Goal: Information Seeking & Learning: Learn about a topic

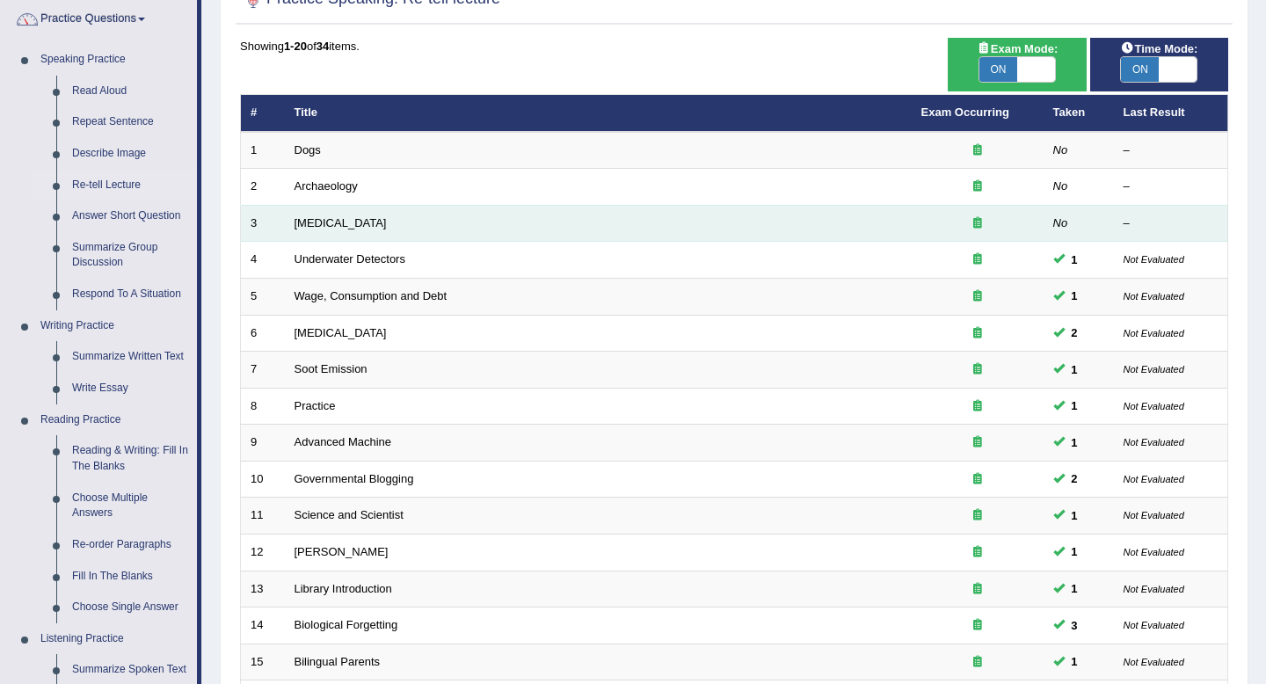
scroll to position [143, 0]
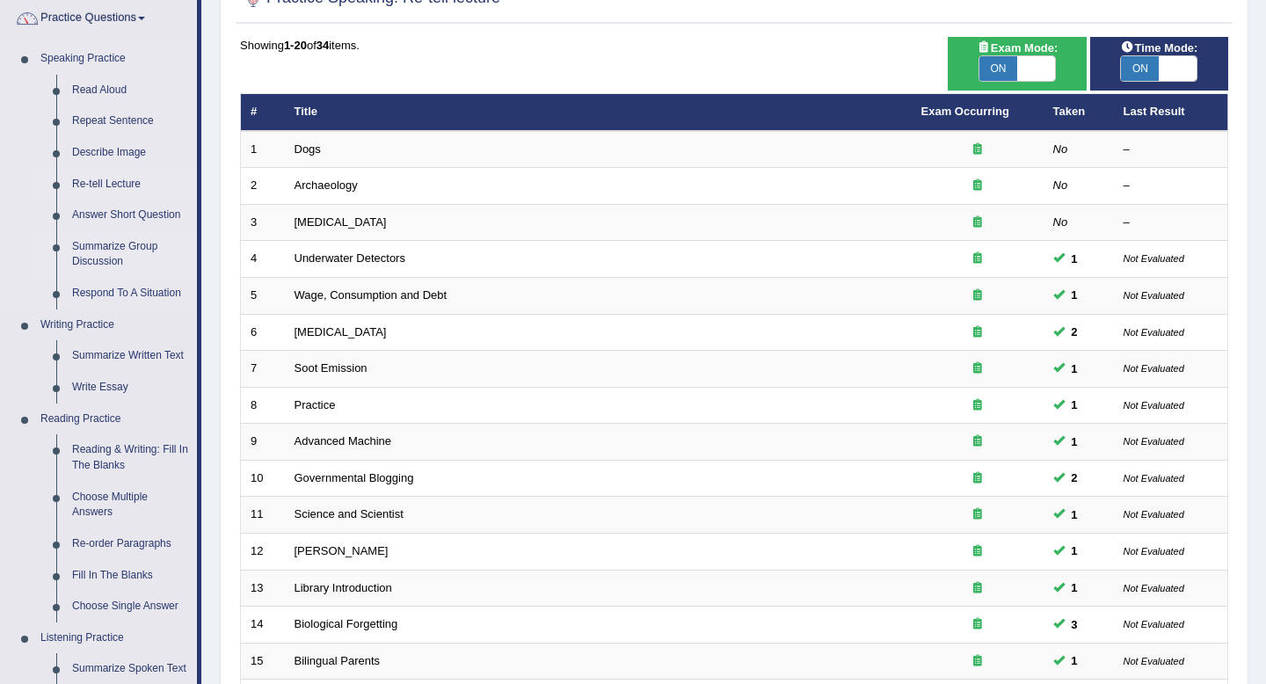
click at [118, 248] on link "Summarize Group Discussion" at bounding box center [130, 254] width 133 height 47
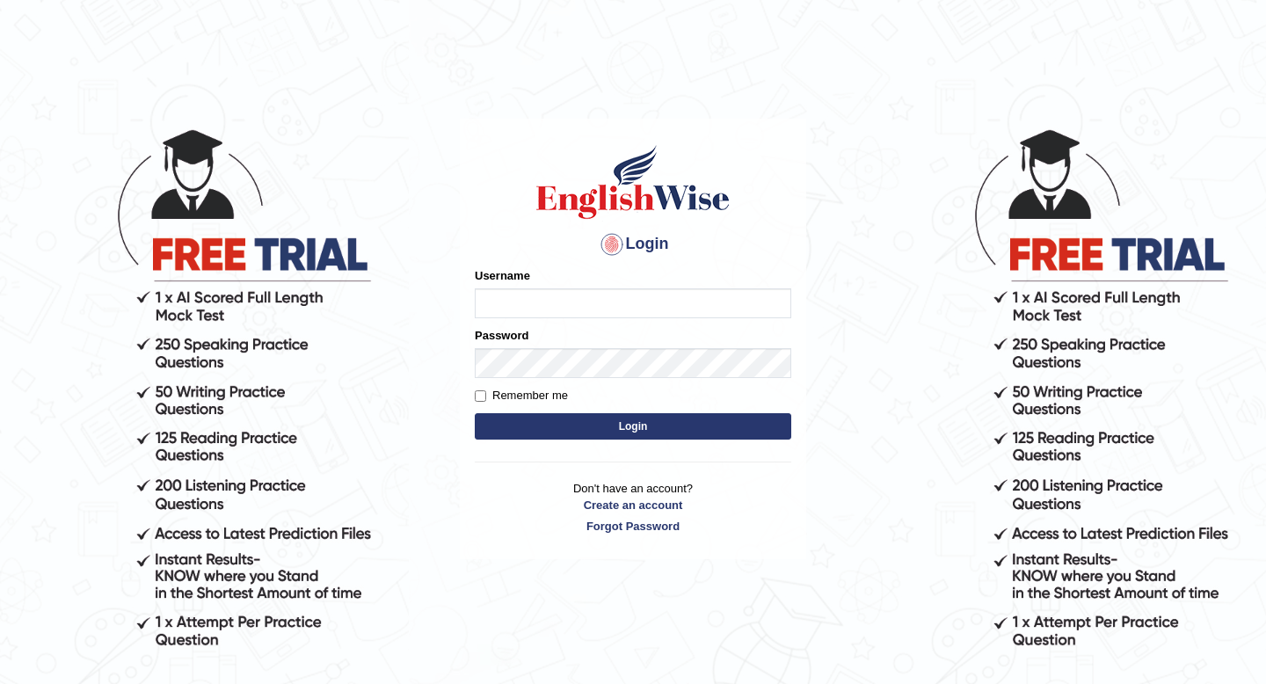
type input "Spmedi"
click at [598, 425] on button "Login" at bounding box center [633, 426] width 317 height 26
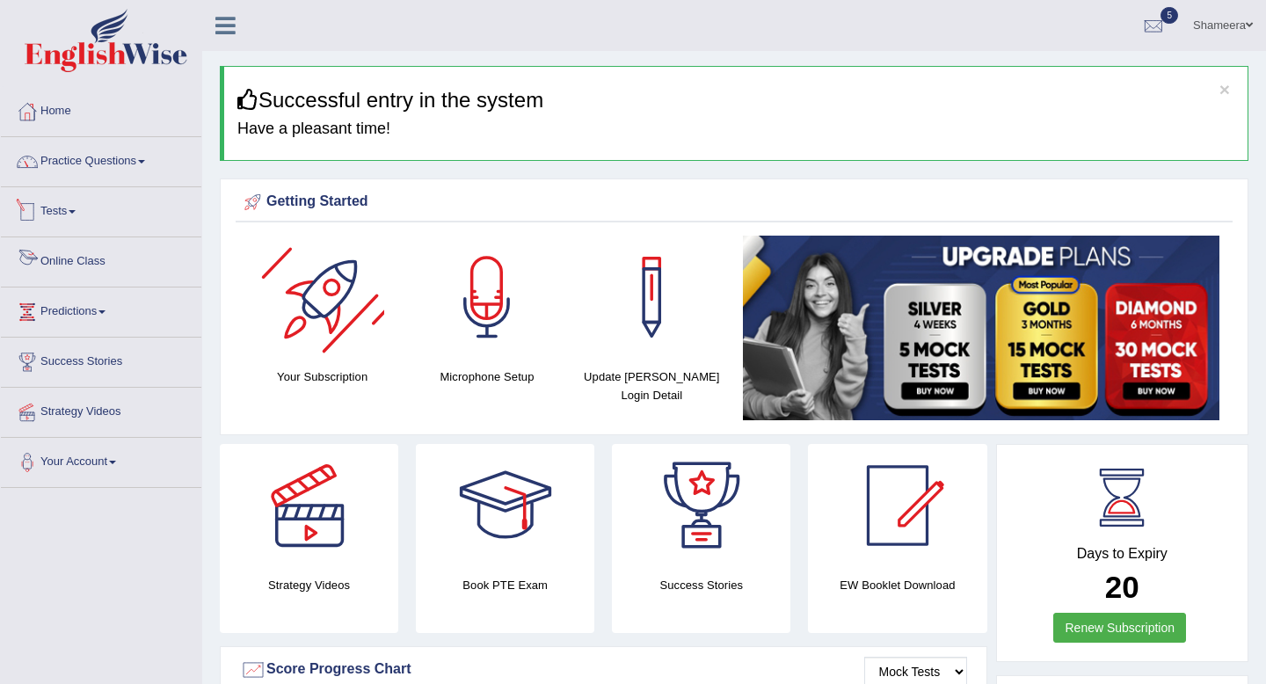
click at [142, 157] on link "Practice Questions" at bounding box center [101, 159] width 200 height 44
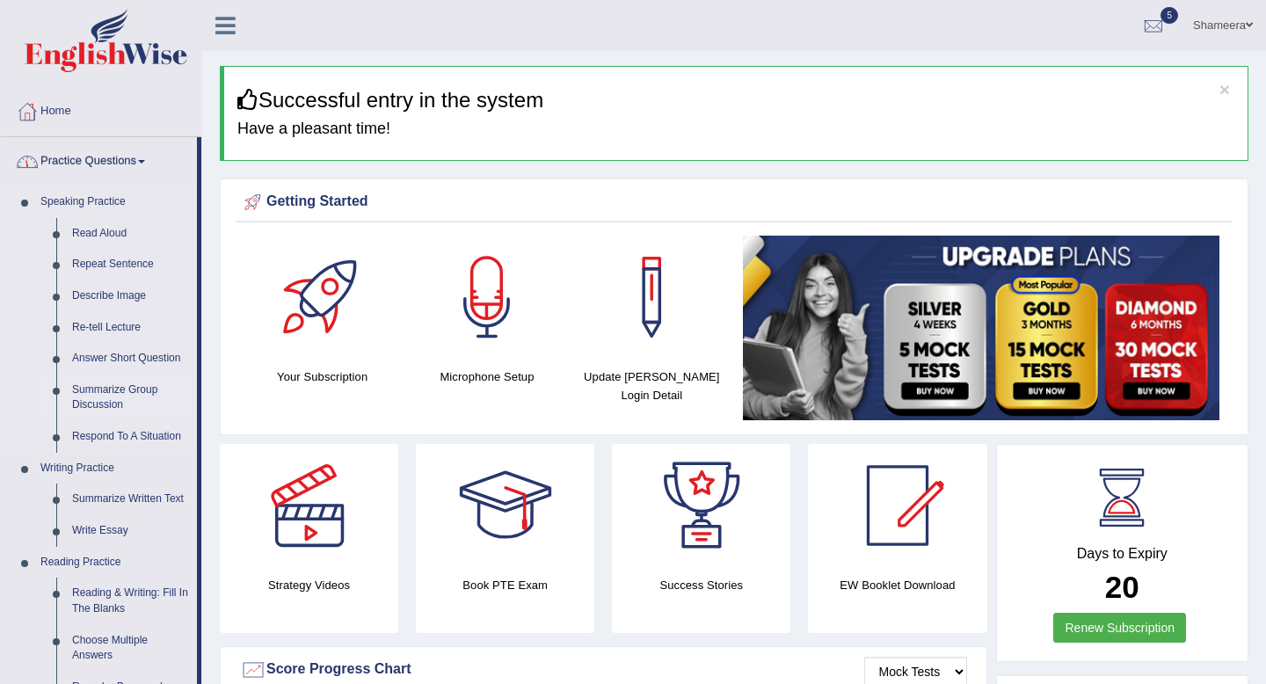
click at [136, 389] on link "Summarize Group Discussion" at bounding box center [130, 398] width 133 height 47
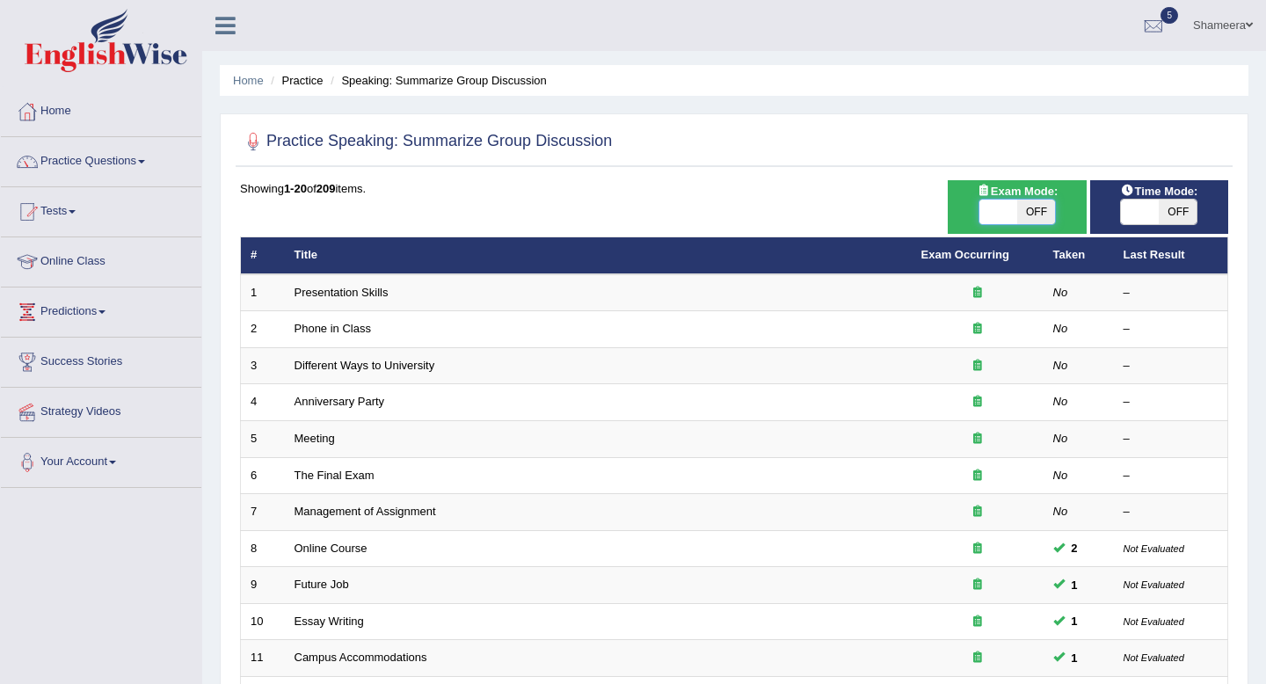
click at [1012, 212] on span at bounding box center [998, 212] width 38 height 25
checkbox input "true"
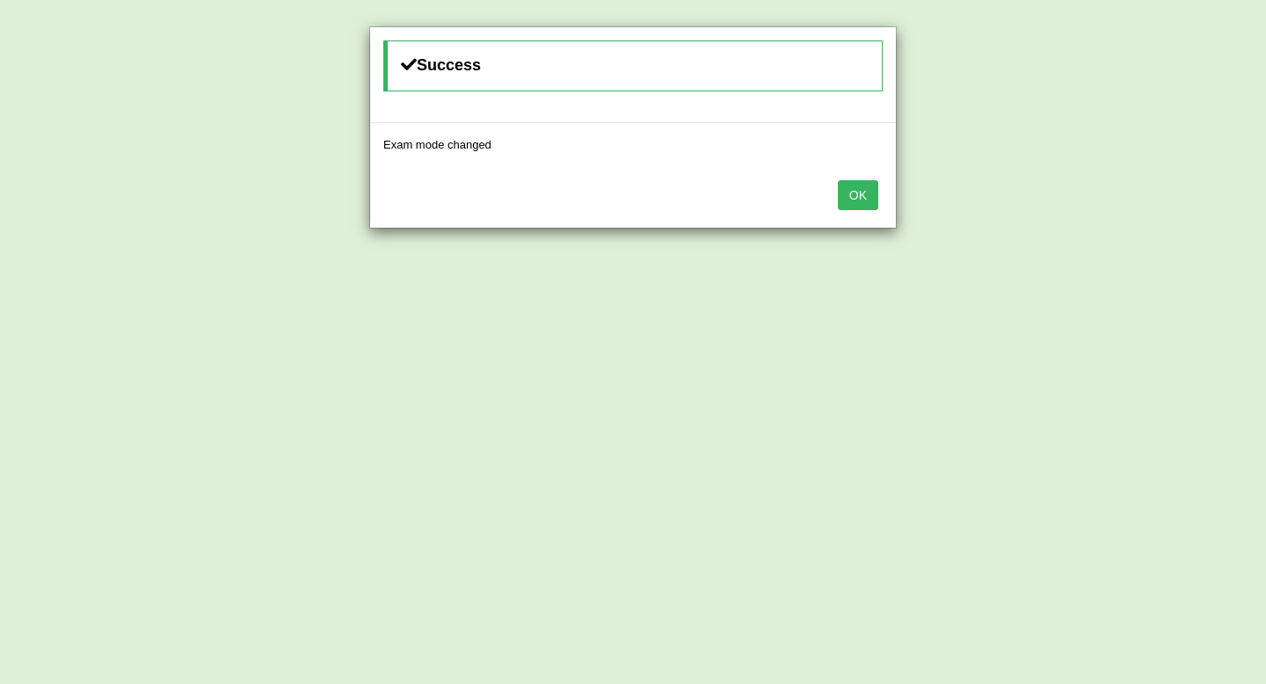
click at [865, 200] on button "OK" at bounding box center [858, 195] width 40 height 30
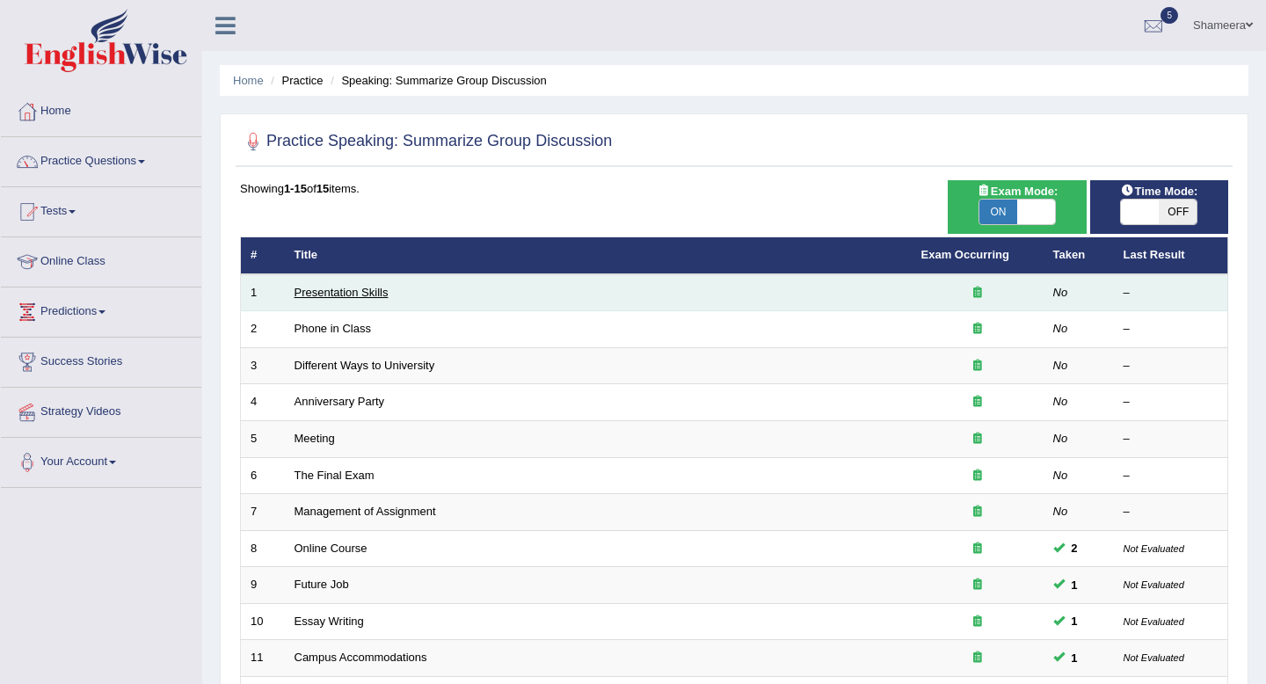
click at [354, 295] on link "Presentation Skills" at bounding box center [342, 292] width 94 height 13
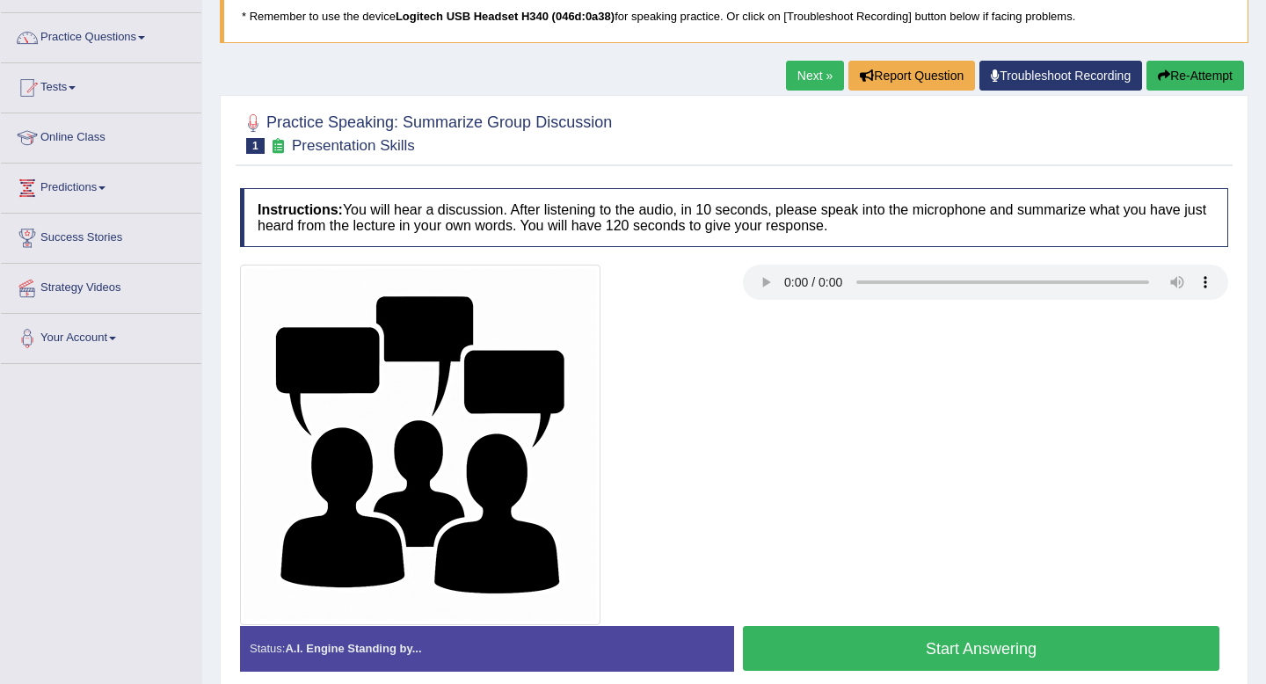
scroll to position [126, 0]
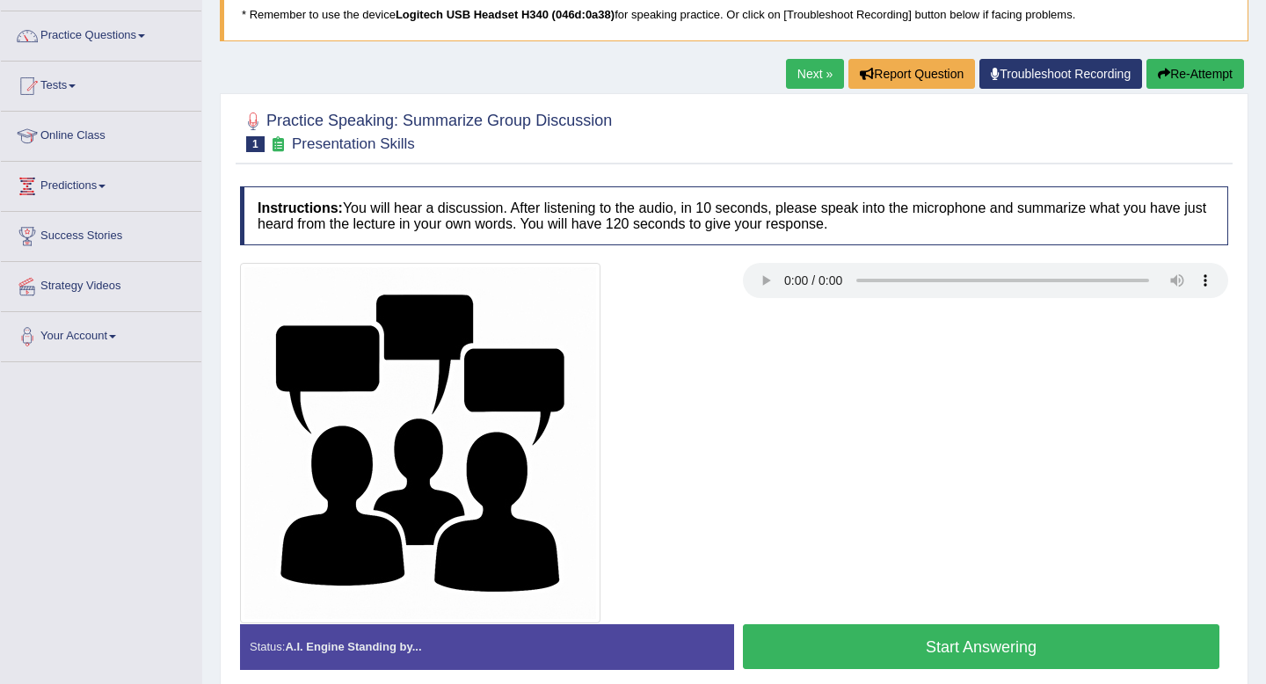
click at [1053, 643] on button "Start Answering" at bounding box center [981, 646] width 477 height 45
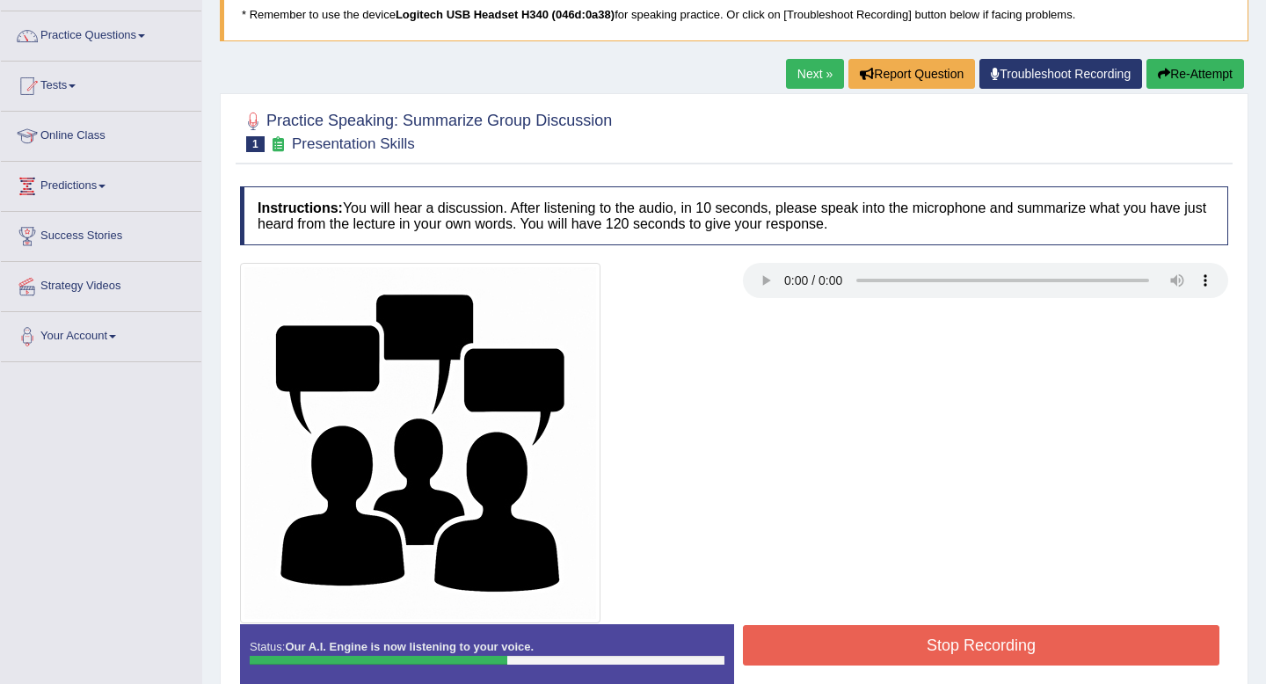
click at [1053, 643] on button "Stop Recording" at bounding box center [981, 645] width 477 height 40
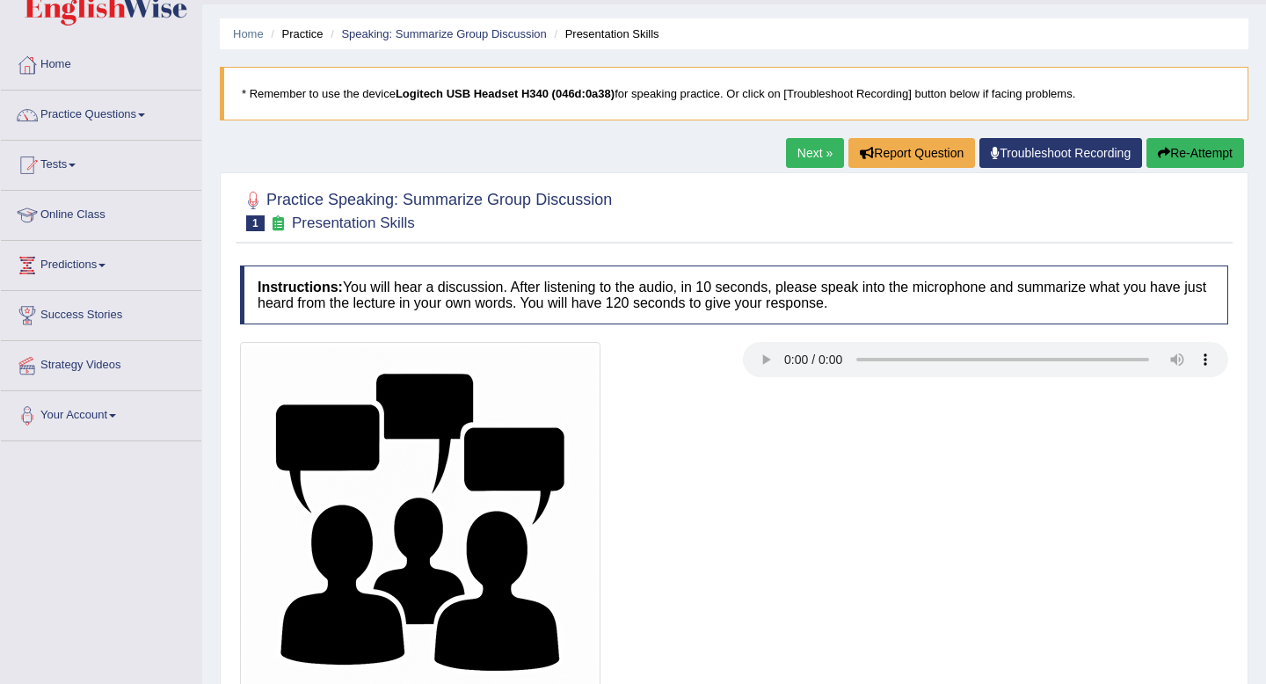
scroll to position [0, 0]
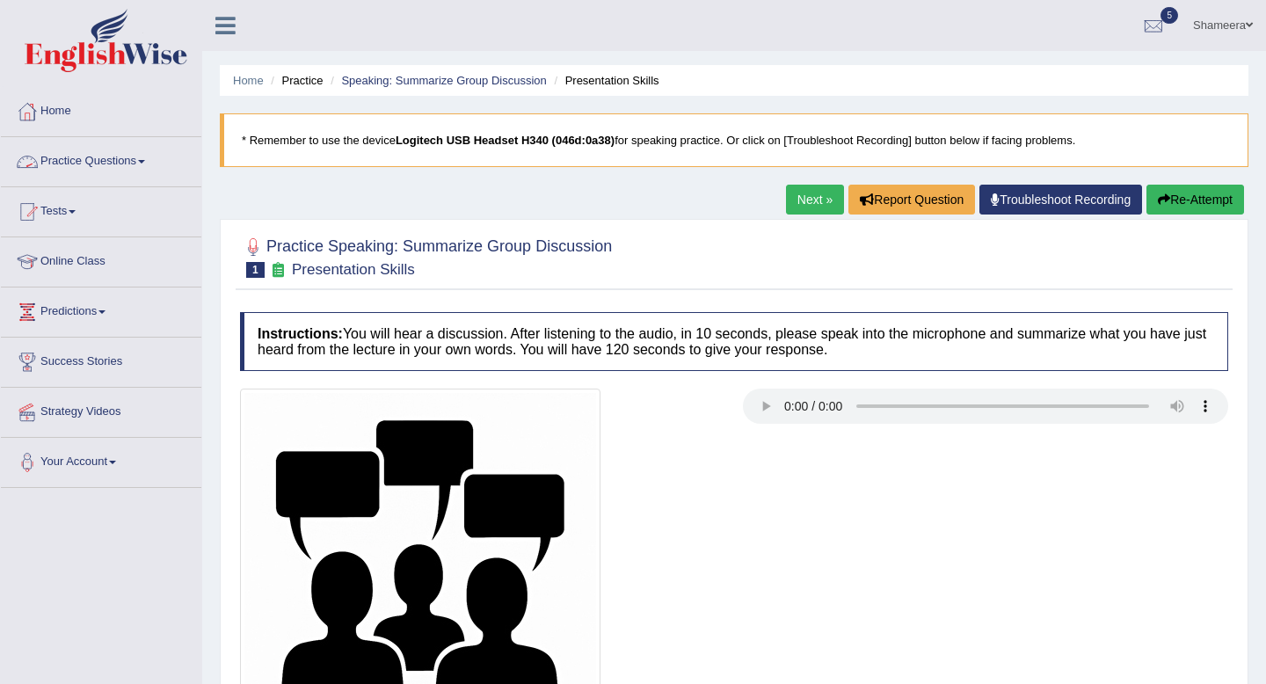
click at [146, 162] on link "Practice Questions" at bounding box center [101, 159] width 200 height 44
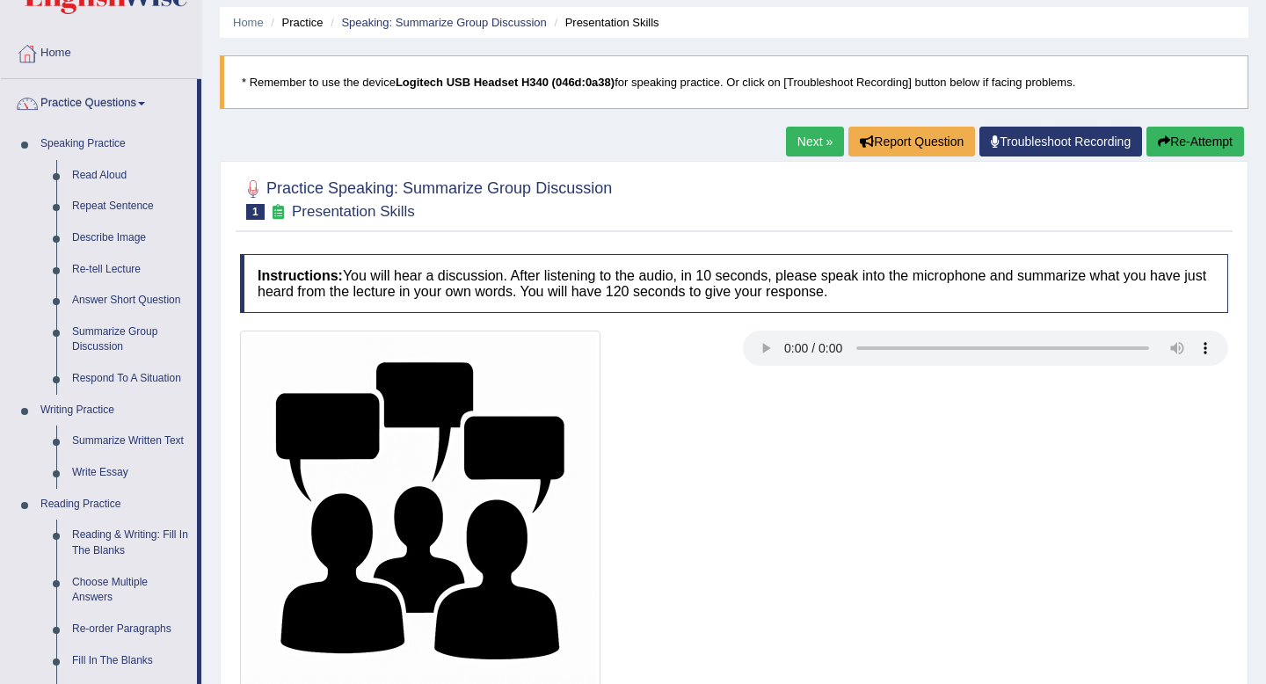
scroll to position [43, 0]
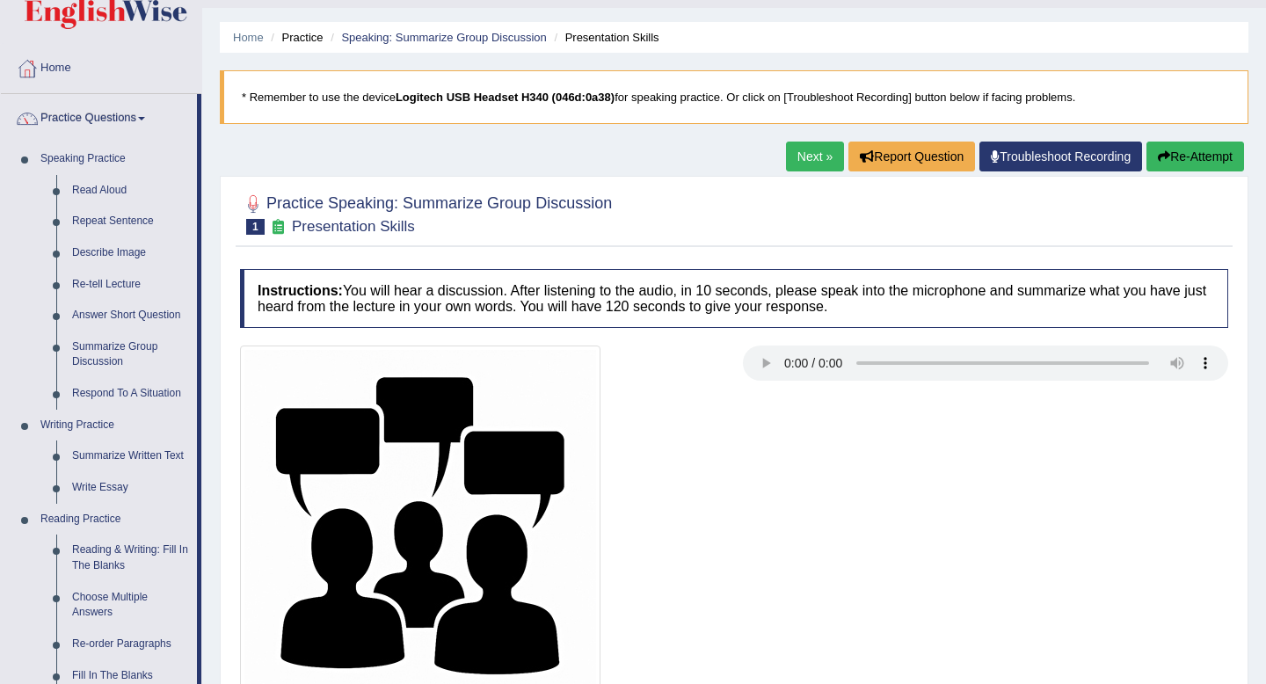
click at [799, 163] on link "Next »" at bounding box center [815, 157] width 58 height 30
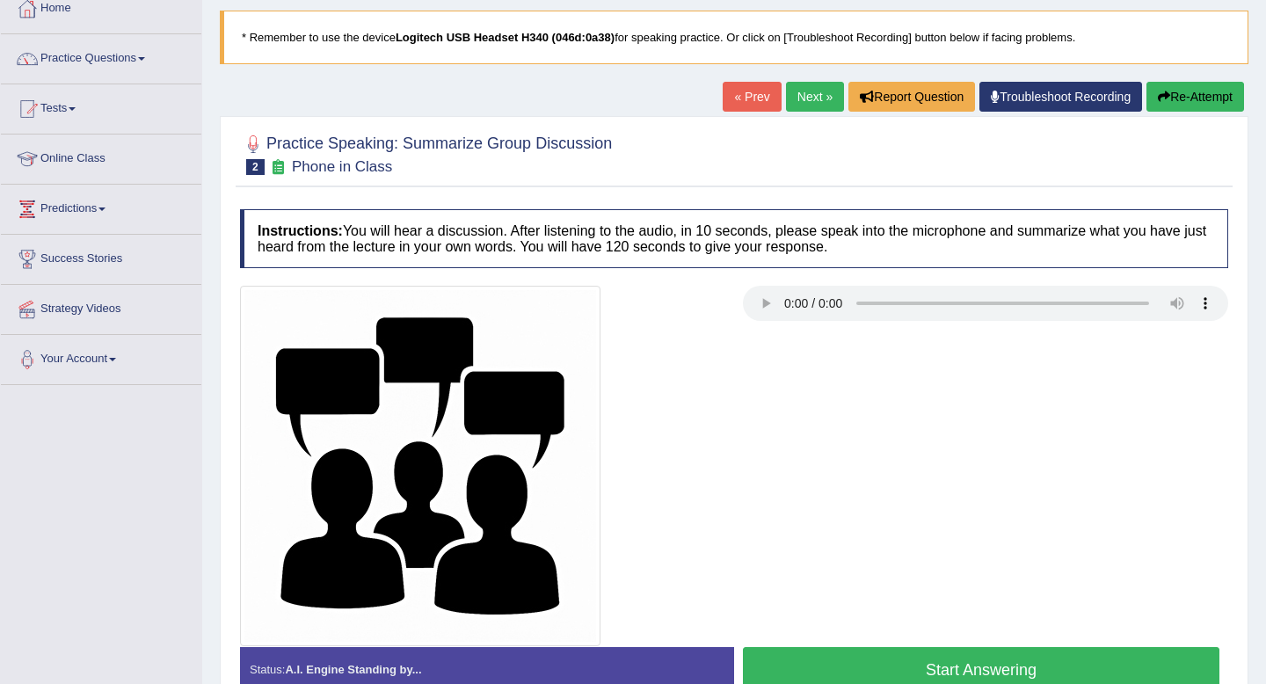
scroll to position [122, 0]
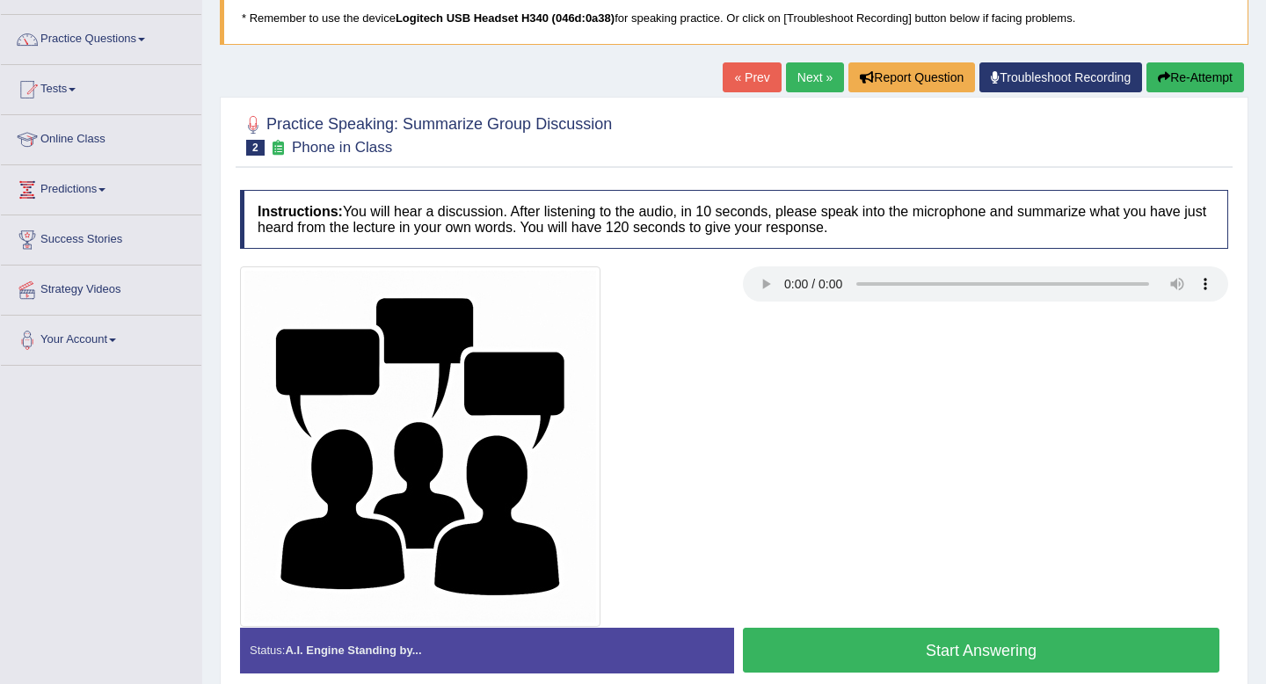
click at [912, 647] on button "Start Answering" at bounding box center [981, 650] width 477 height 45
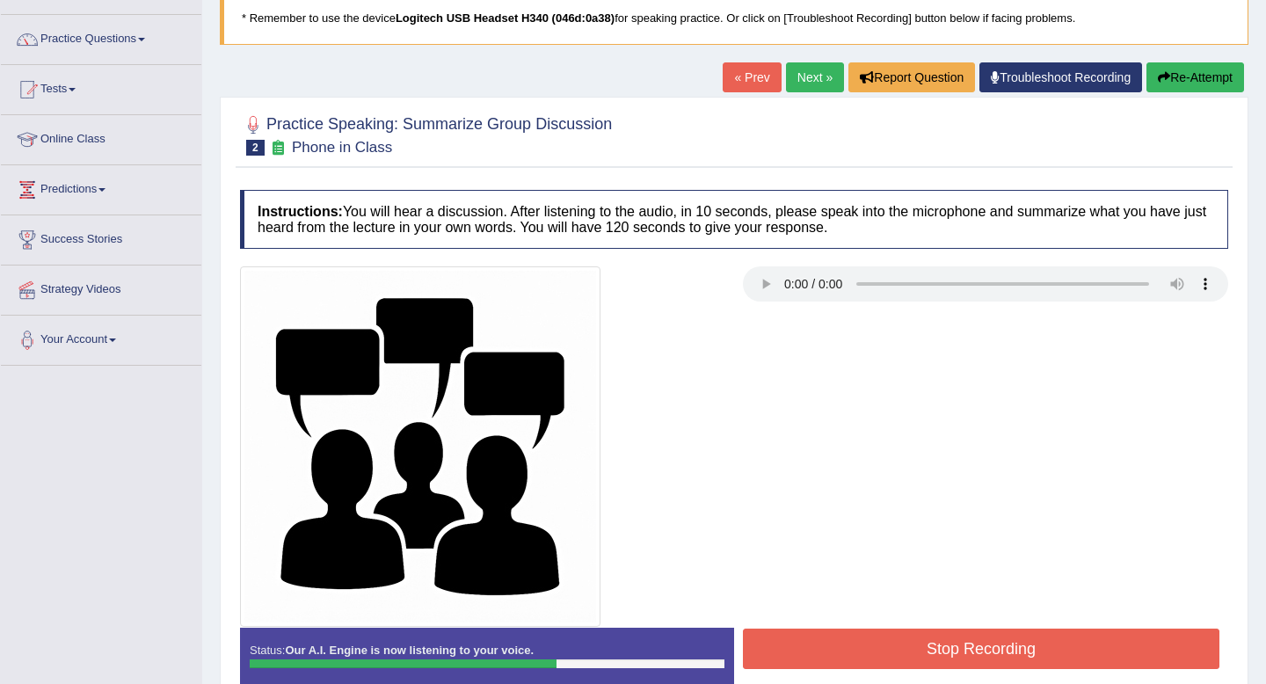
click at [912, 647] on button "Stop Recording" at bounding box center [981, 649] width 477 height 40
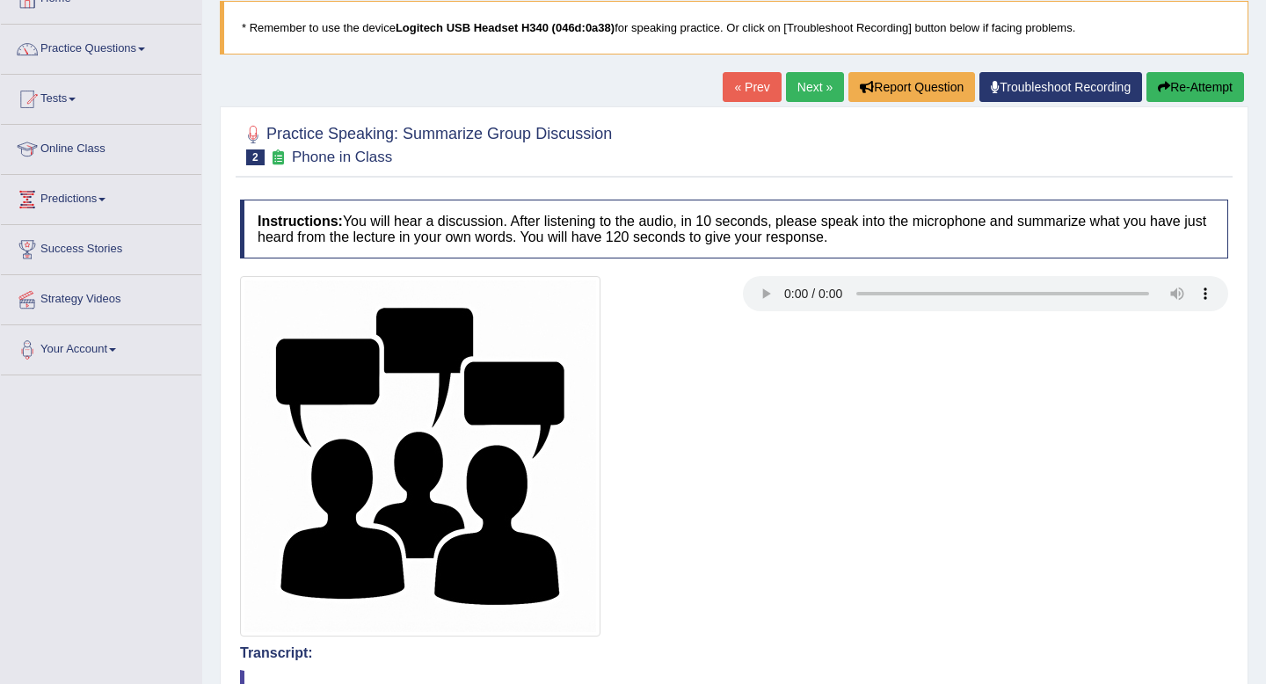
scroll to position [0, 0]
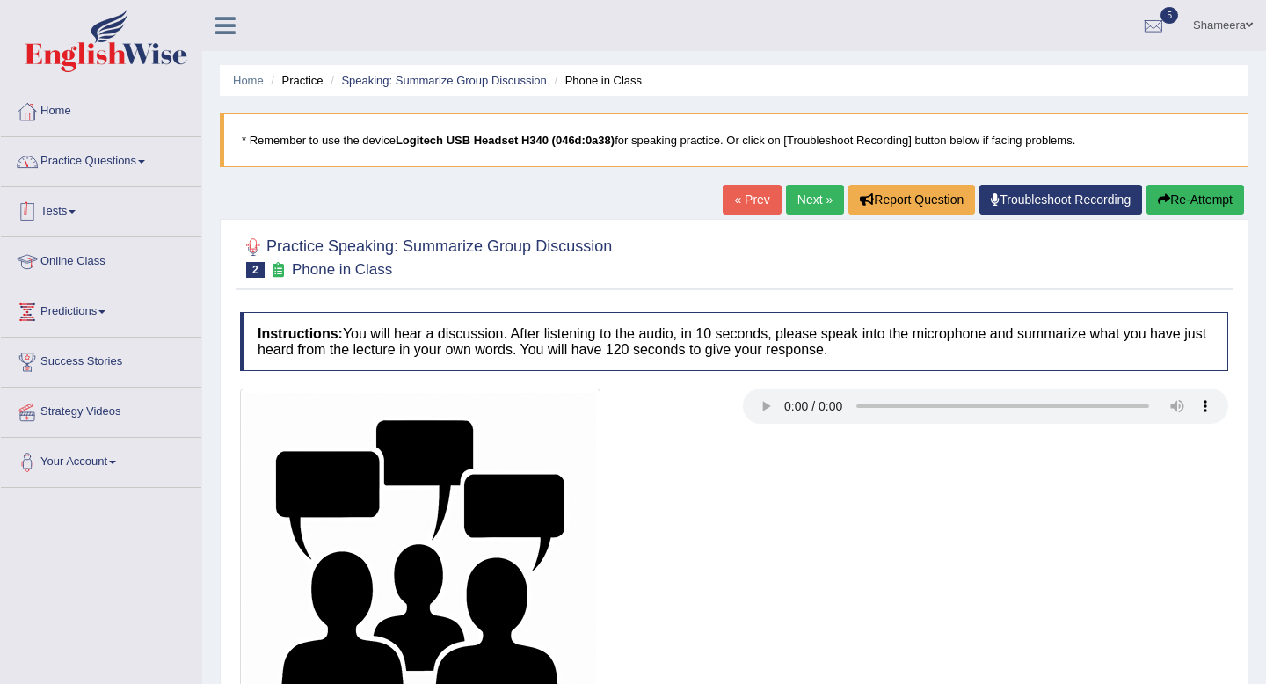
click at [142, 169] on link "Practice Questions" at bounding box center [101, 159] width 200 height 44
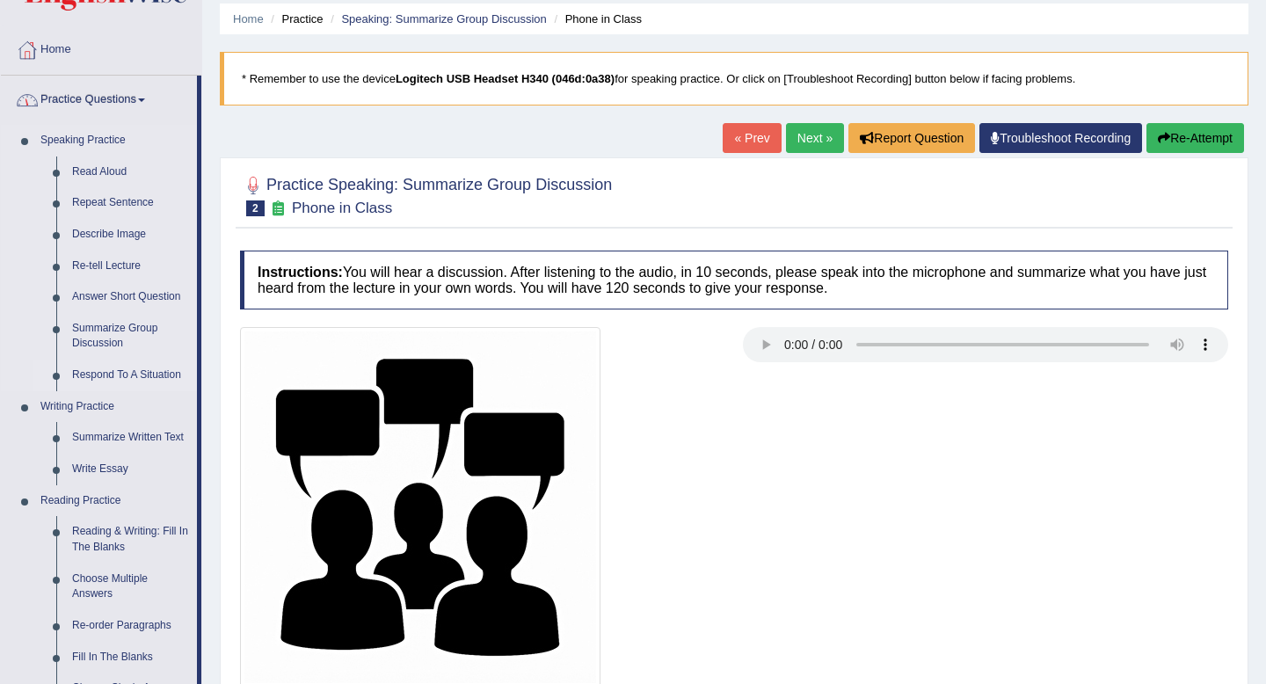
scroll to position [62, 0]
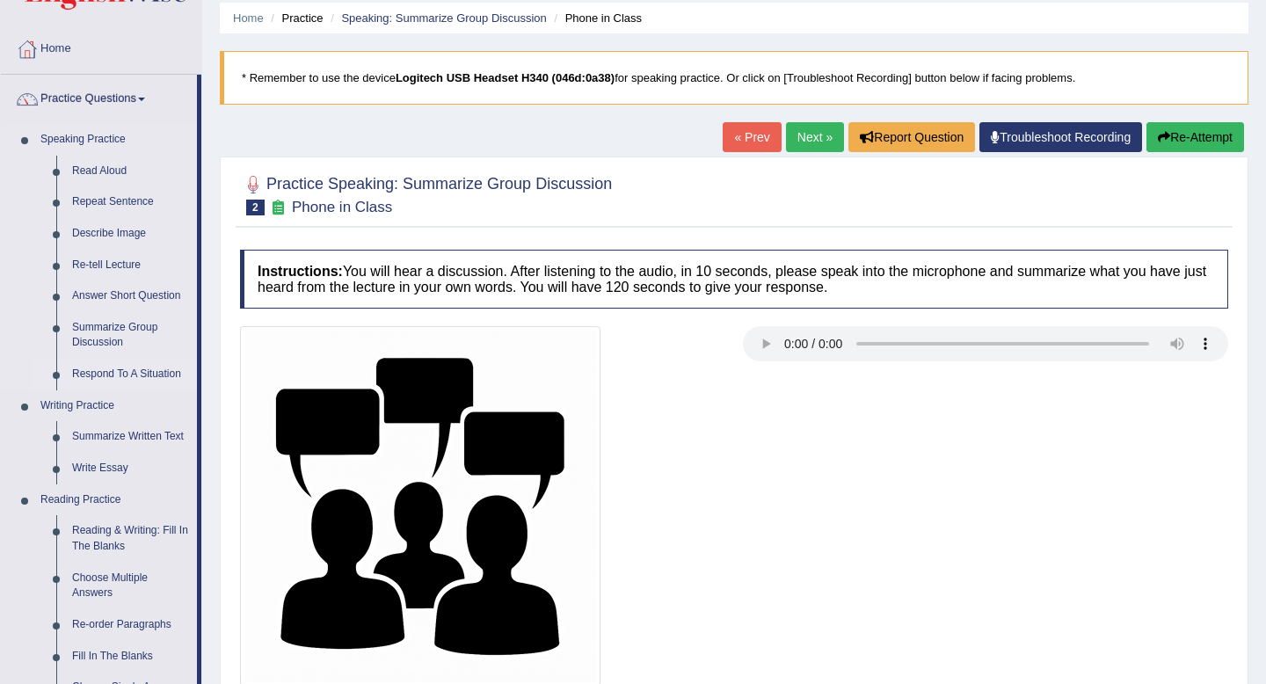
click at [143, 375] on link "Respond To A Situation" at bounding box center [130, 375] width 133 height 32
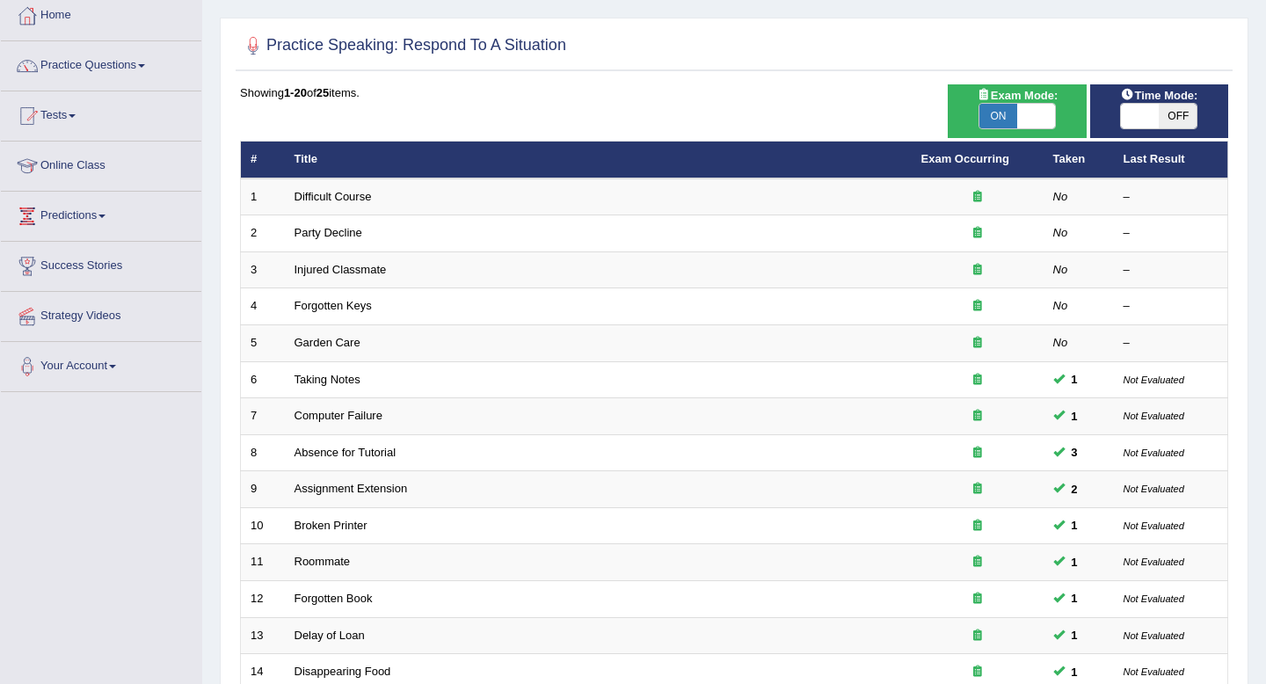
scroll to position [94, 0]
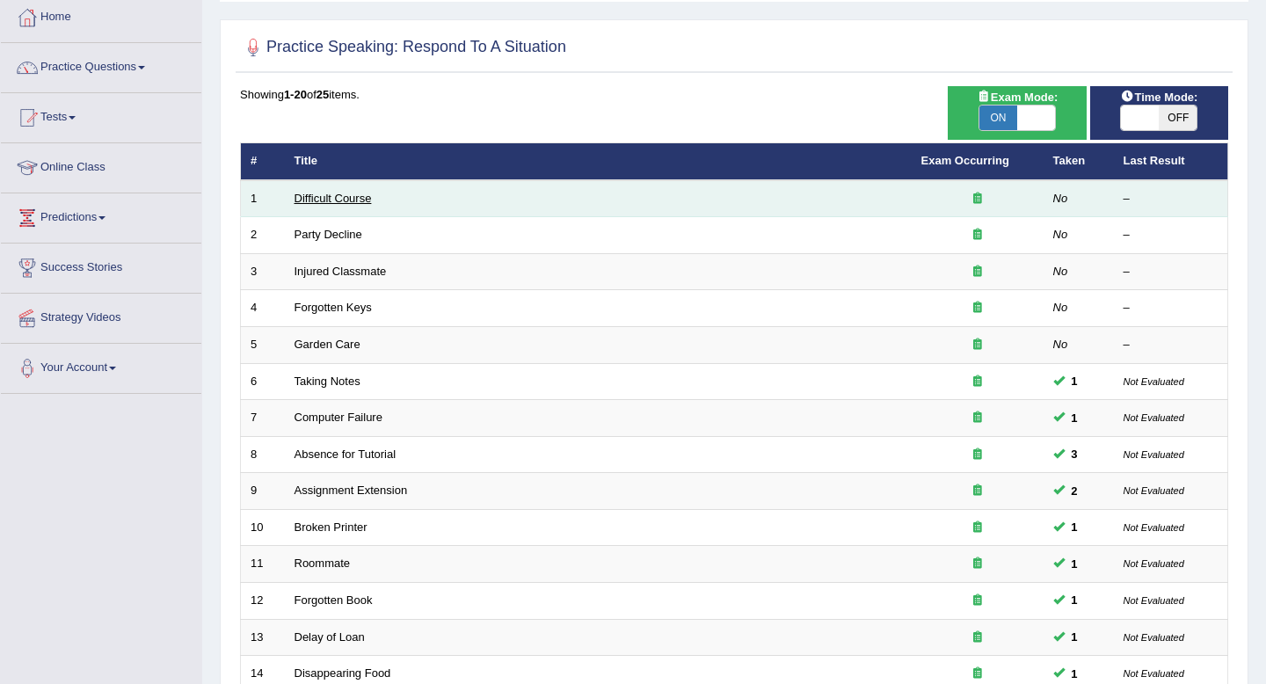
click at [352, 198] on link "Difficult Course" at bounding box center [333, 198] width 77 height 13
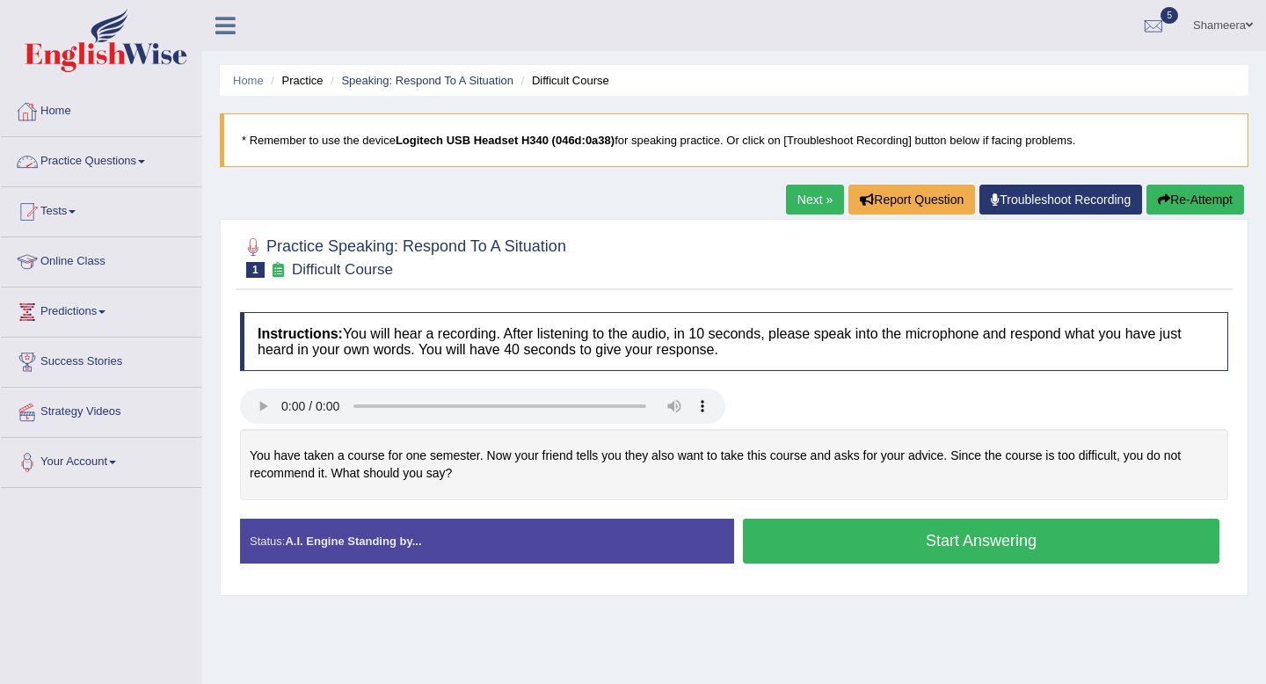
click at [49, 104] on link "Home" at bounding box center [101, 109] width 200 height 44
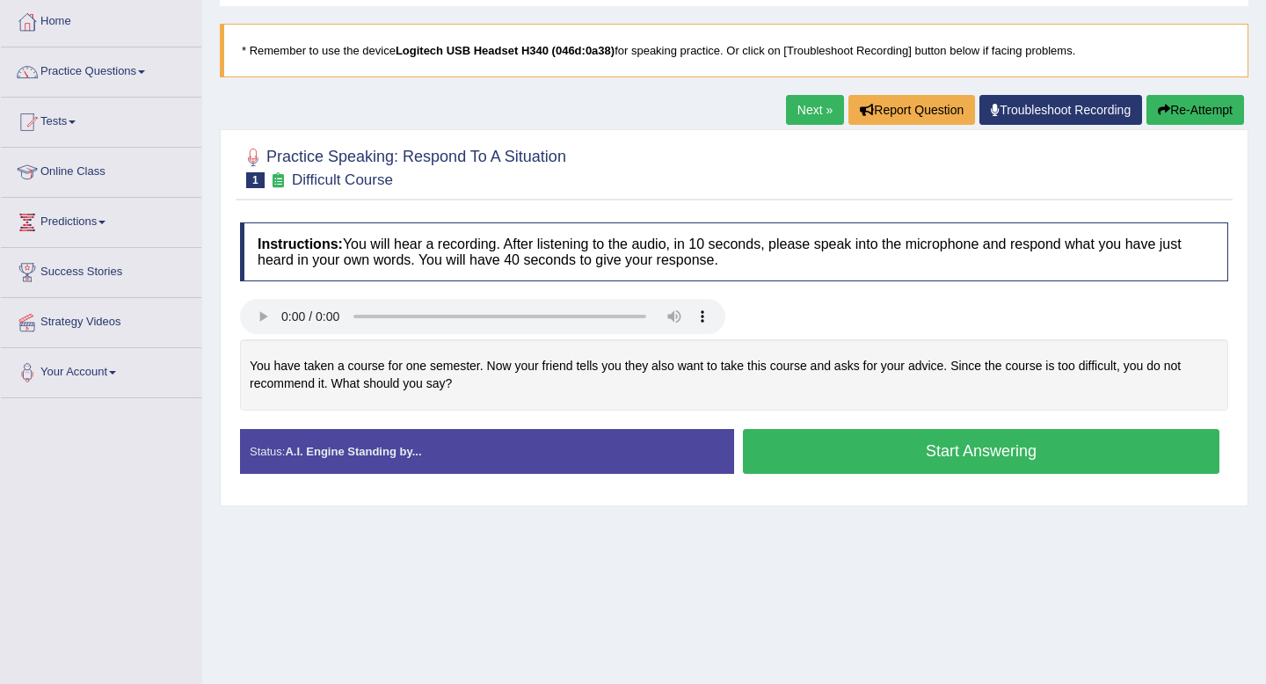
scroll to position [79, 0]
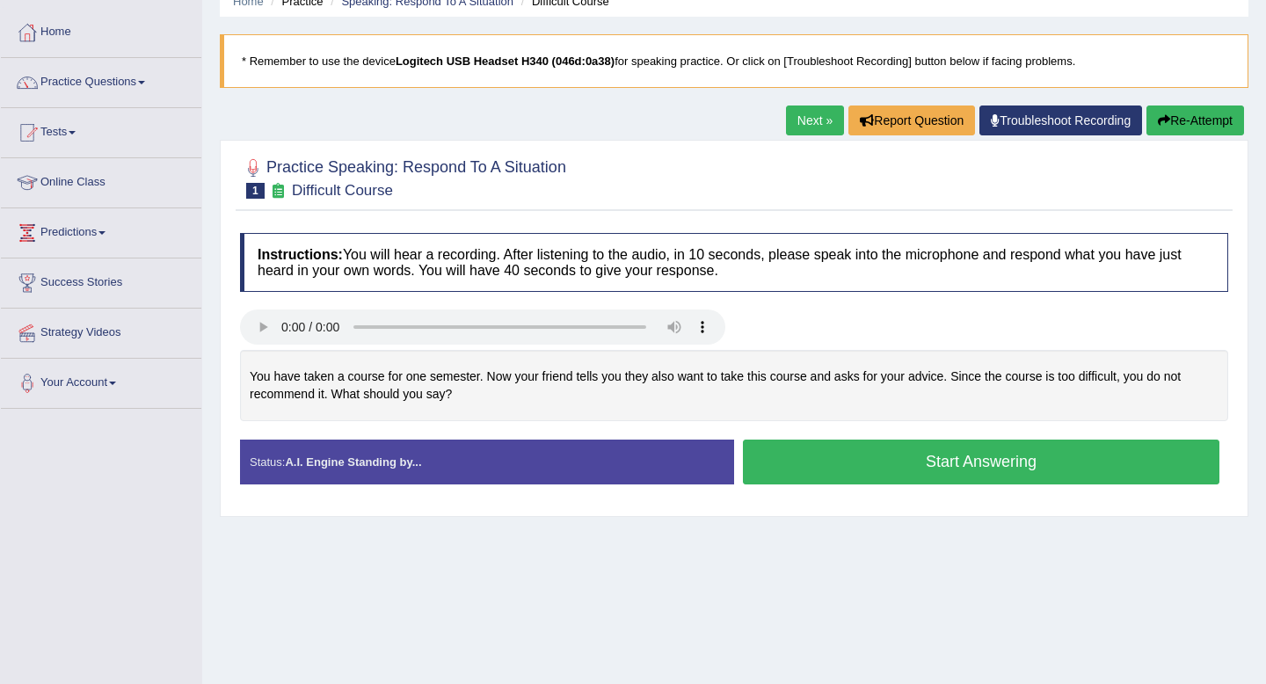
click at [855, 476] on button "Start Answering" at bounding box center [981, 462] width 477 height 45
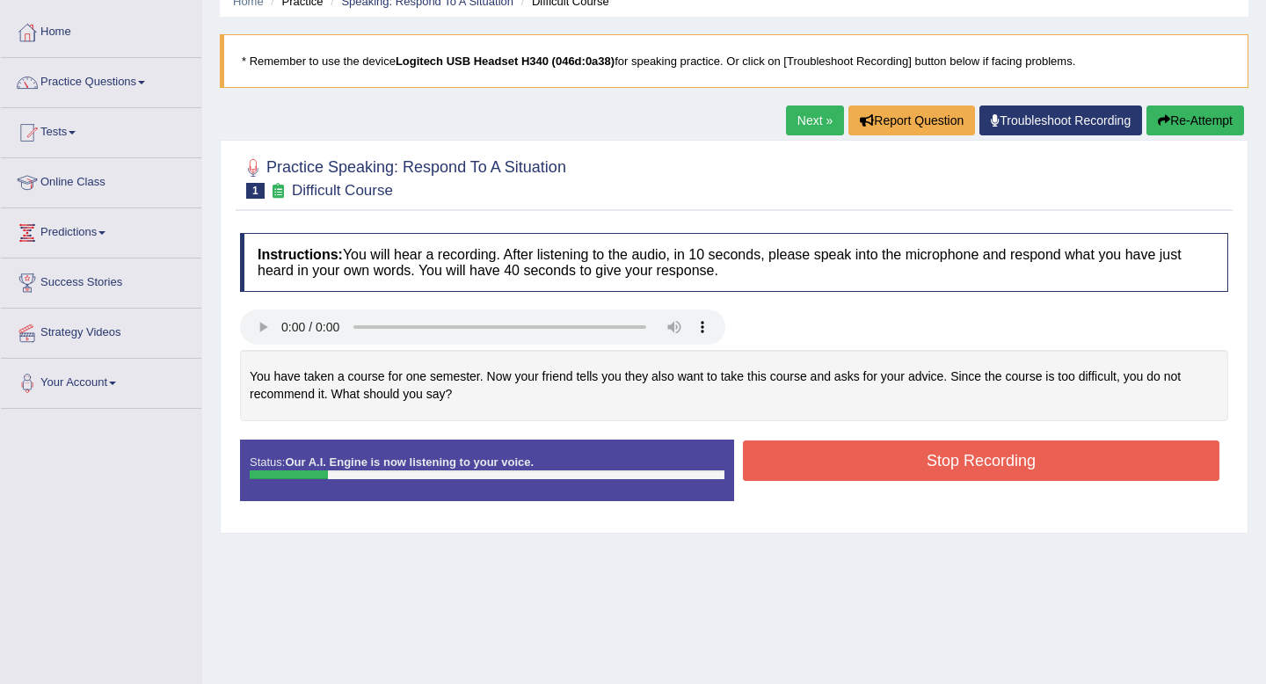
click at [1168, 116] on button "Re-Attempt" at bounding box center [1196, 121] width 98 height 30
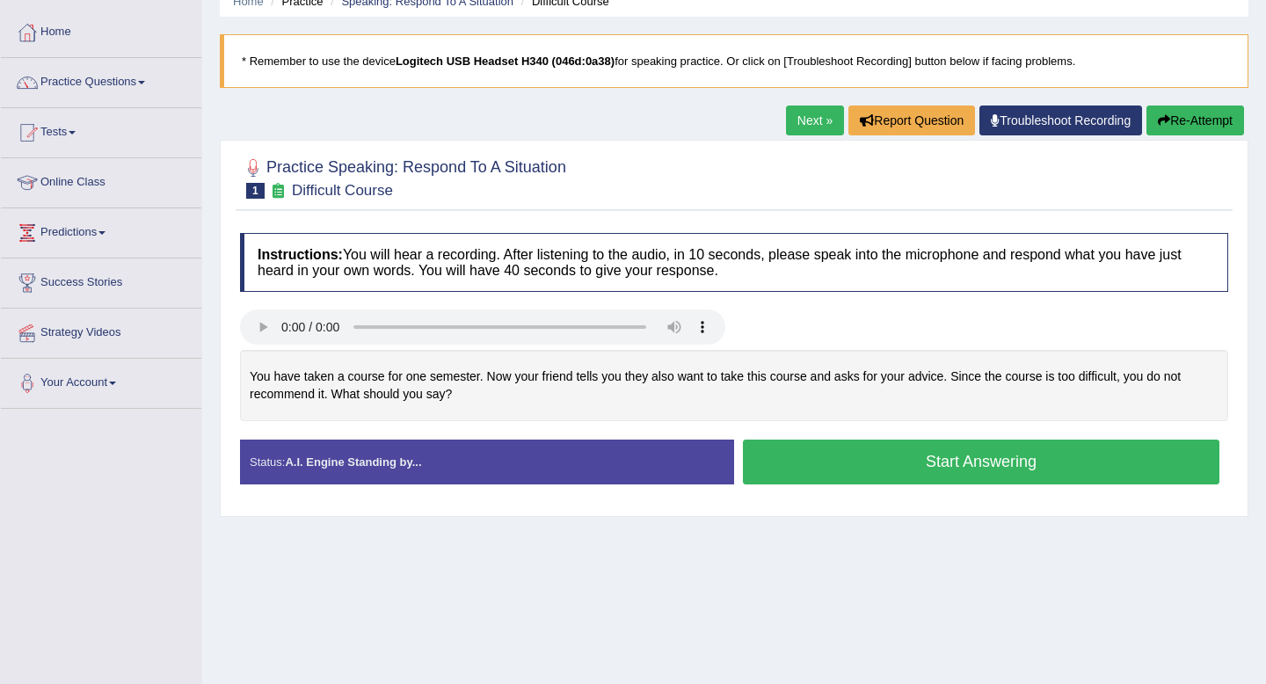
click at [1059, 460] on button "Start Answering" at bounding box center [981, 462] width 477 height 45
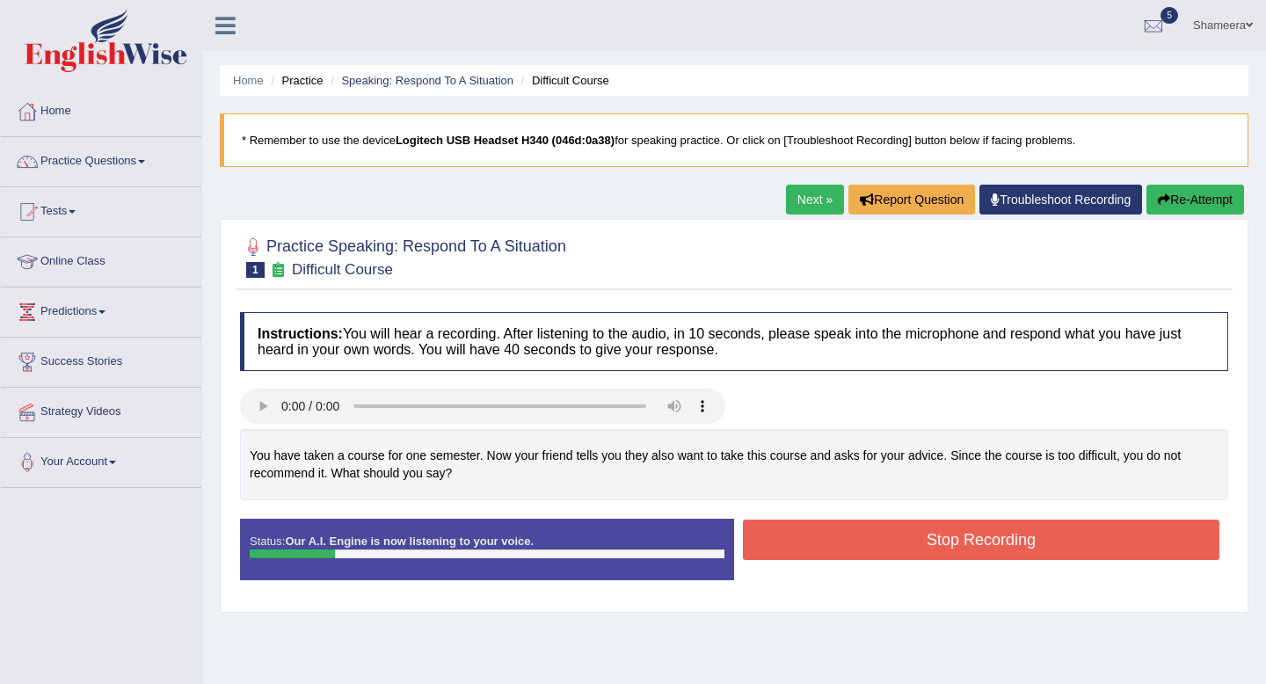
click at [1179, 191] on button "Re-Attempt" at bounding box center [1196, 200] width 98 height 30
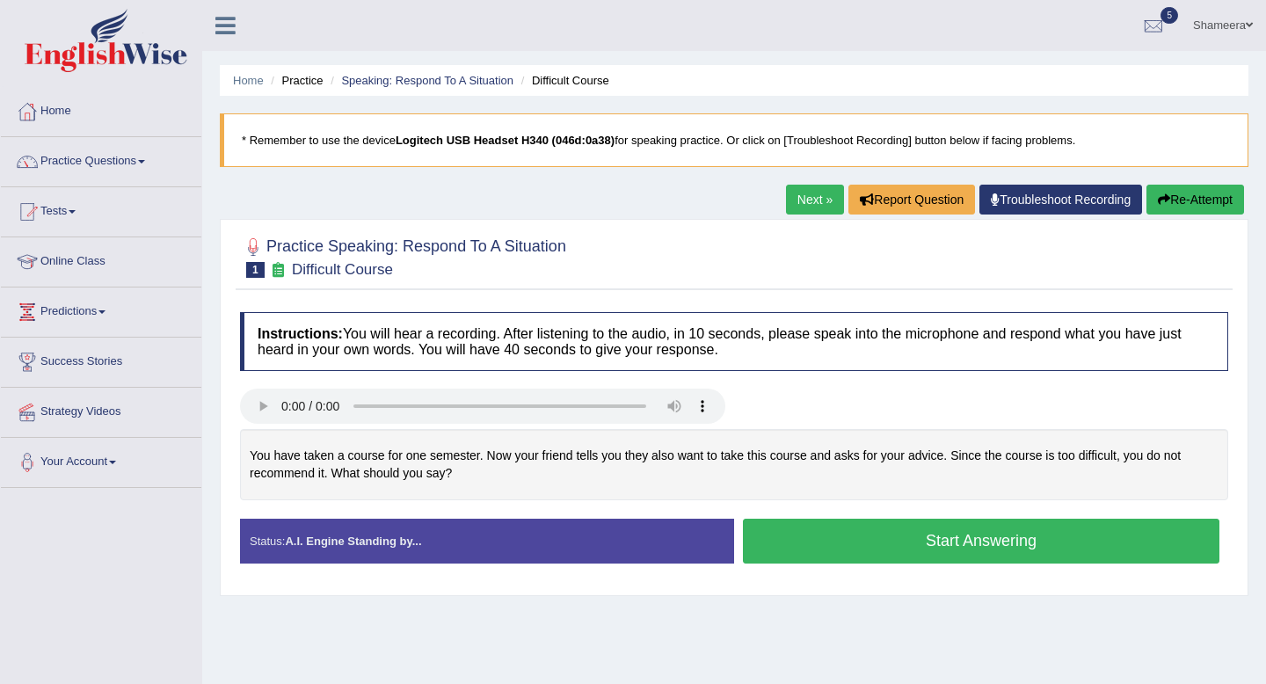
click at [1015, 535] on button "Start Answering" at bounding box center [981, 541] width 477 height 45
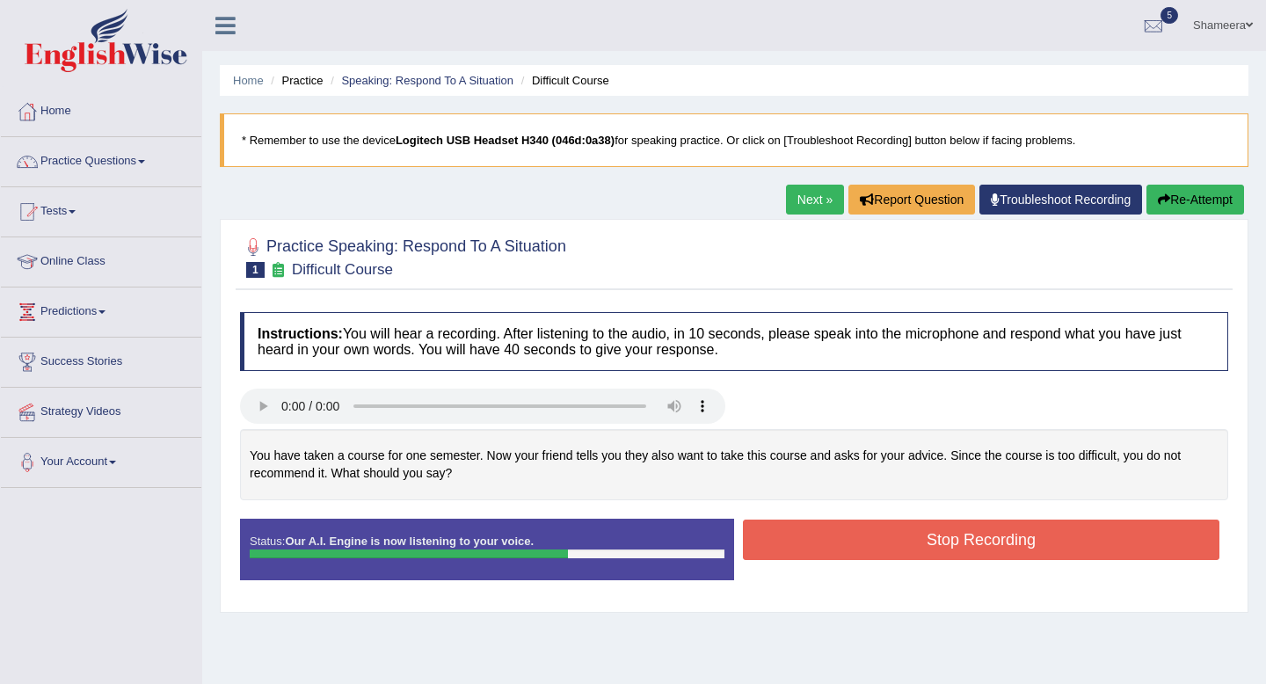
click at [1015, 535] on button "Stop Recording" at bounding box center [981, 540] width 477 height 40
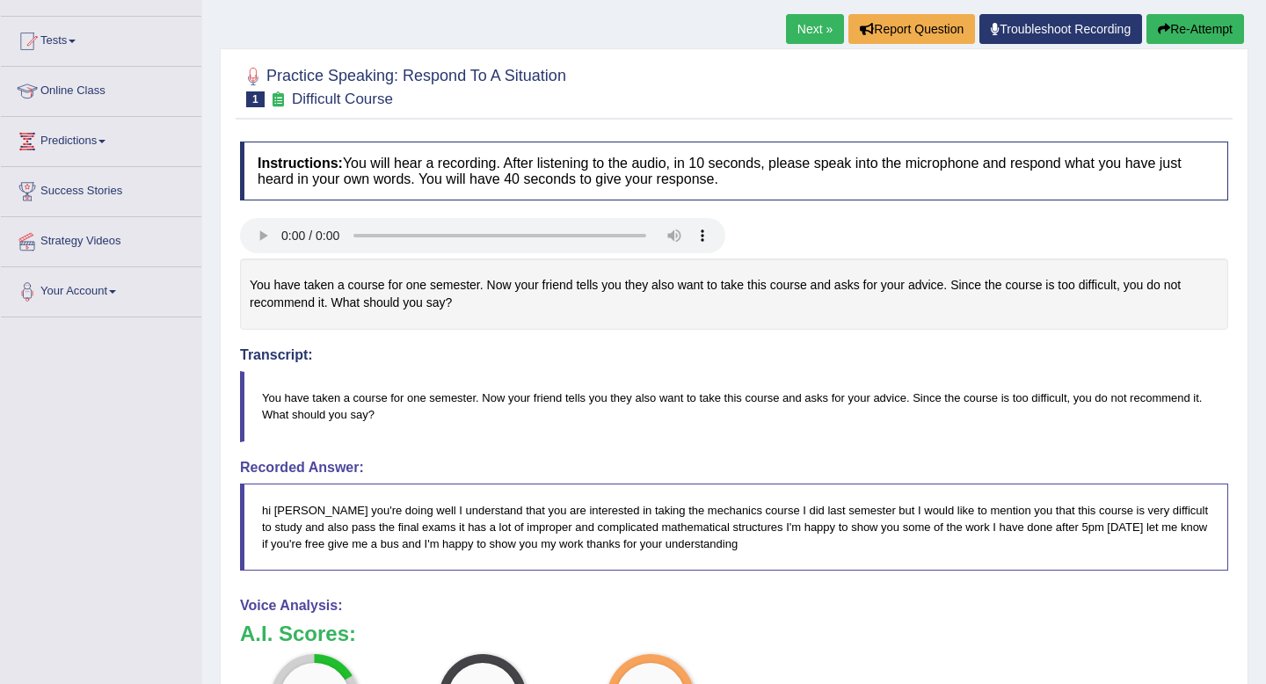
scroll to position [111, 0]
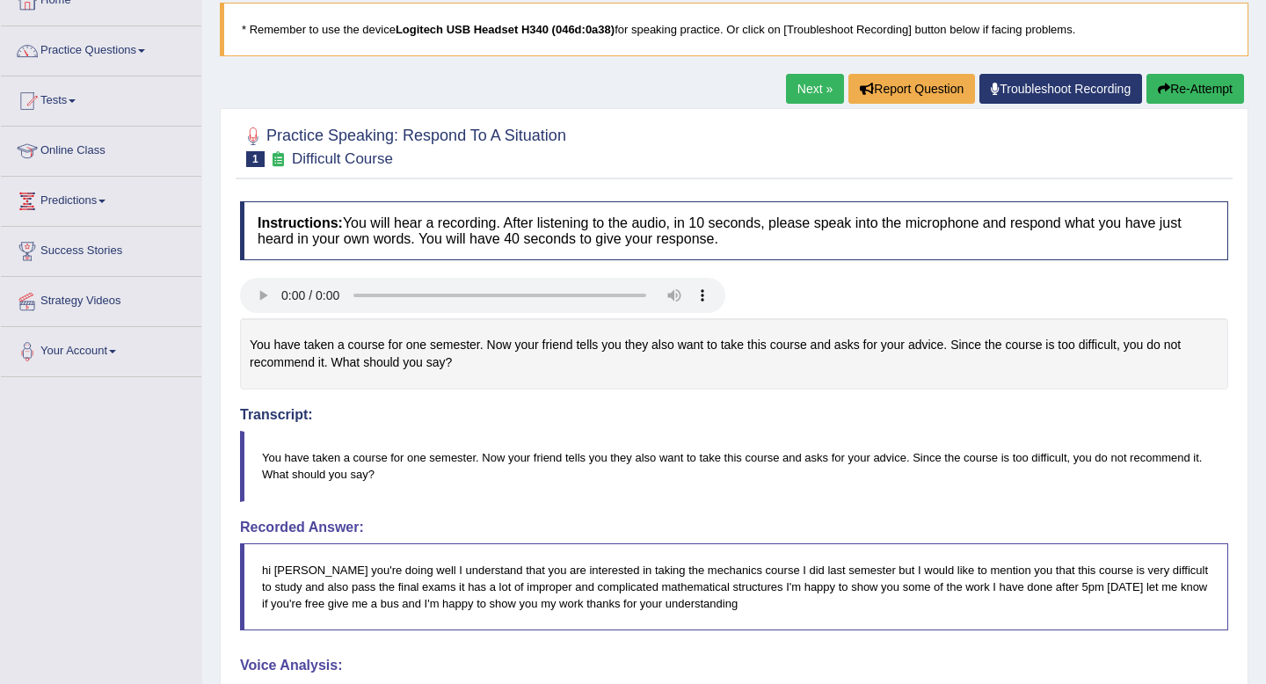
click at [1171, 84] on button "Re-Attempt" at bounding box center [1196, 89] width 98 height 30
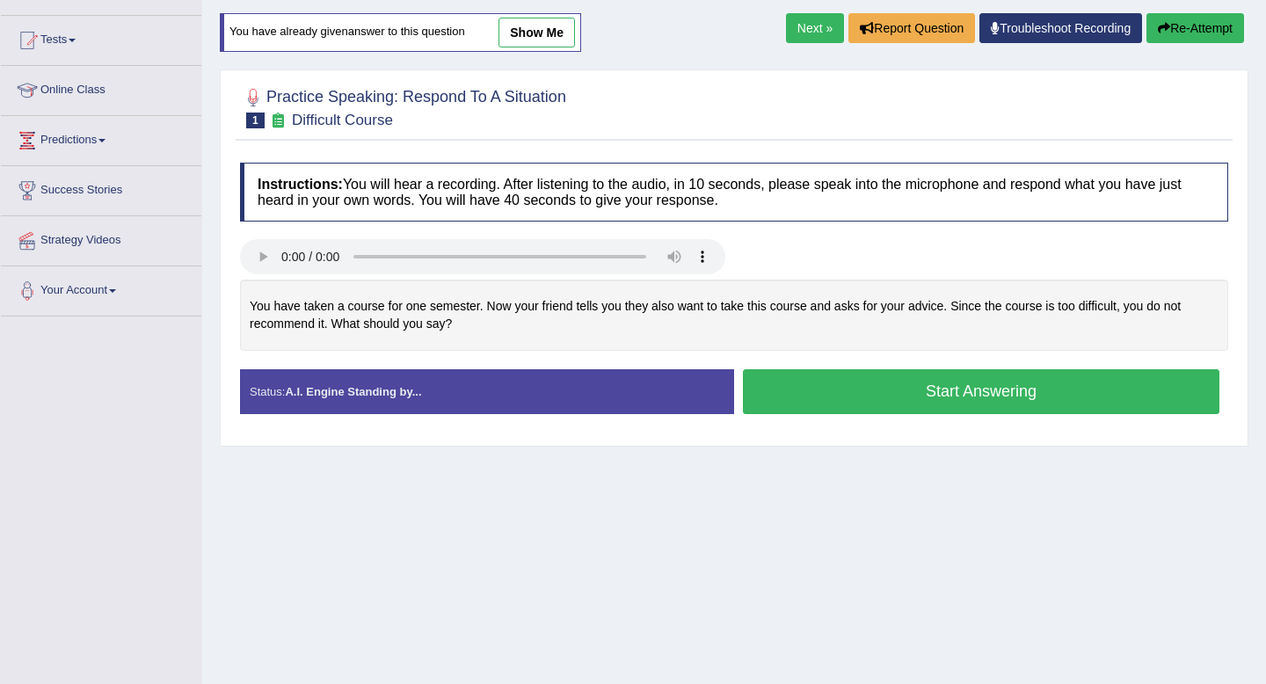
scroll to position [171, 0]
click at [1061, 388] on button "Start Answering" at bounding box center [981, 391] width 477 height 45
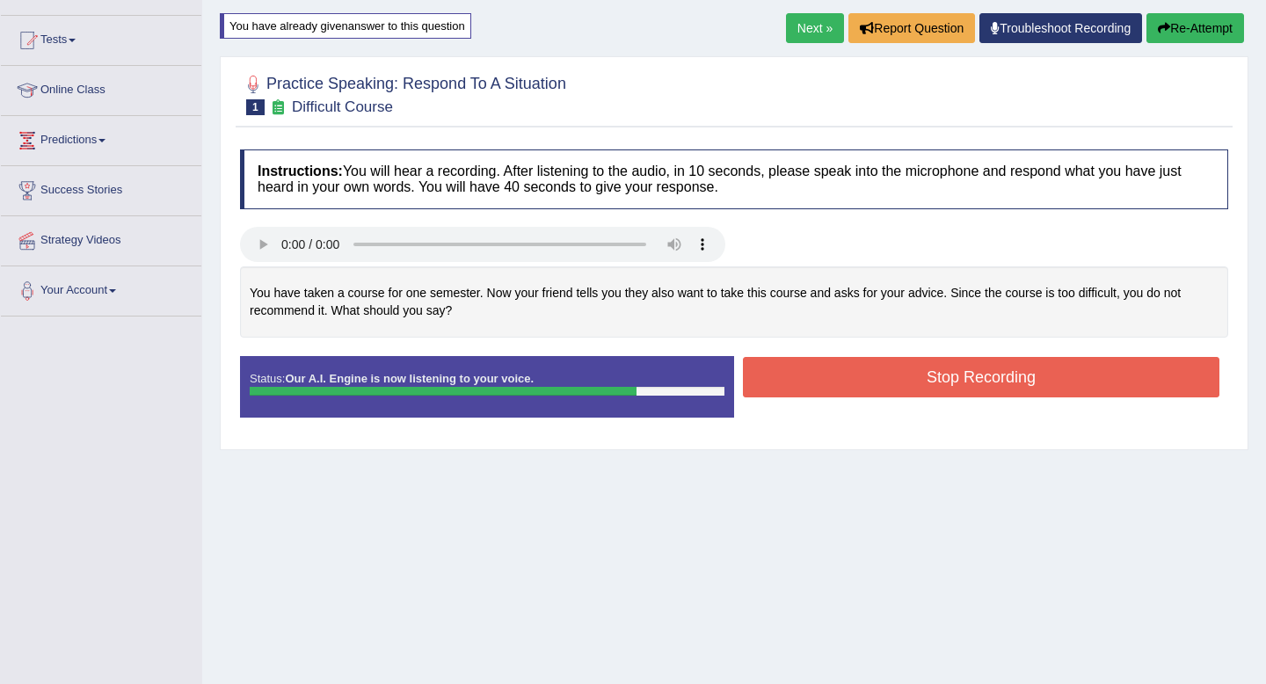
click at [1061, 374] on button "Stop Recording" at bounding box center [981, 377] width 477 height 40
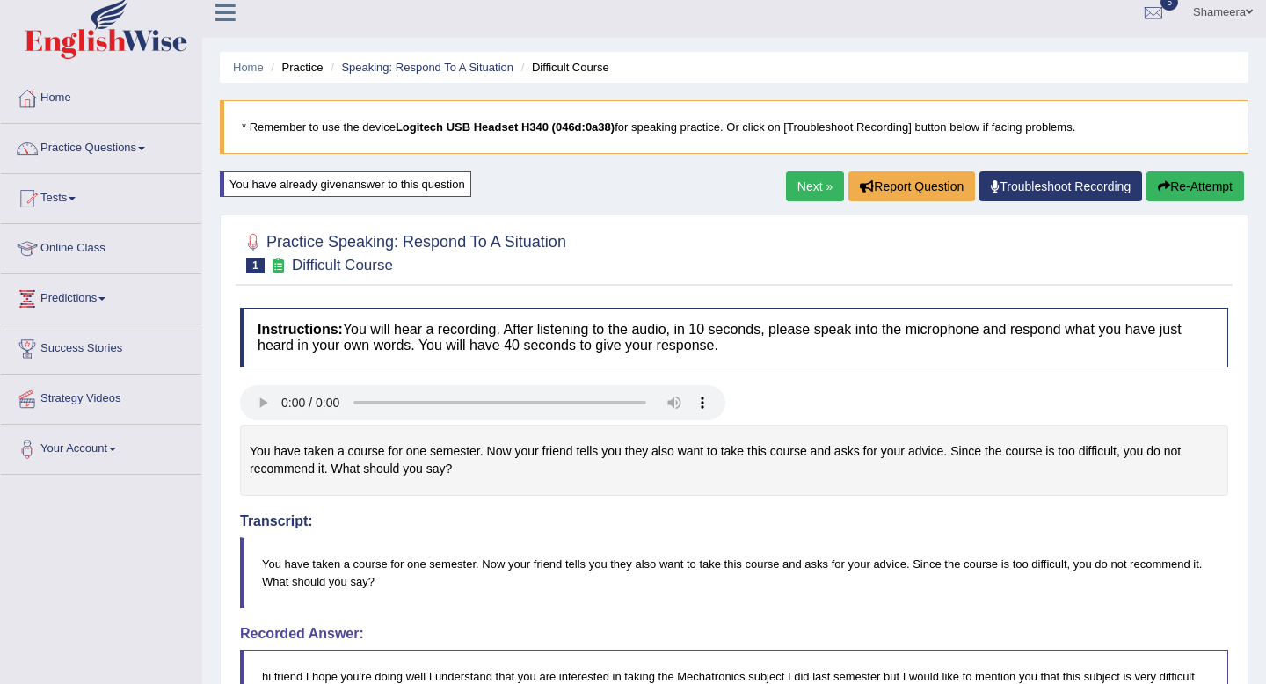
scroll to position [0, 0]
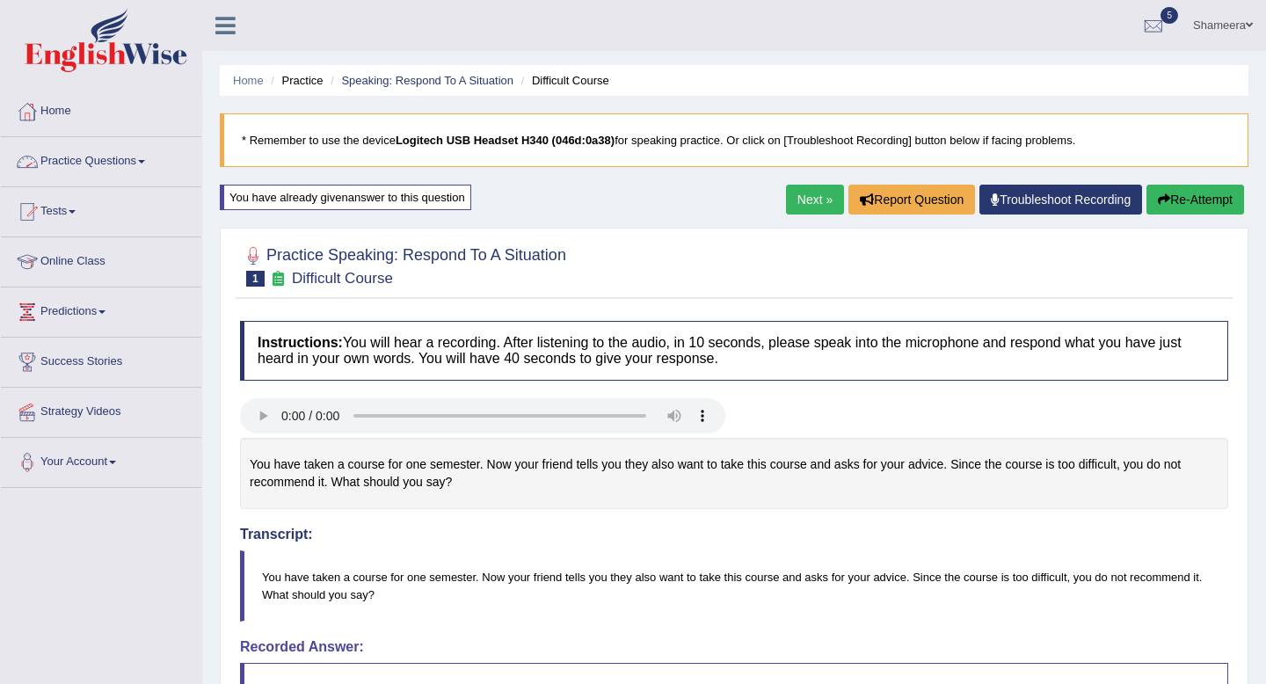
click at [148, 162] on link "Practice Questions" at bounding box center [101, 159] width 200 height 44
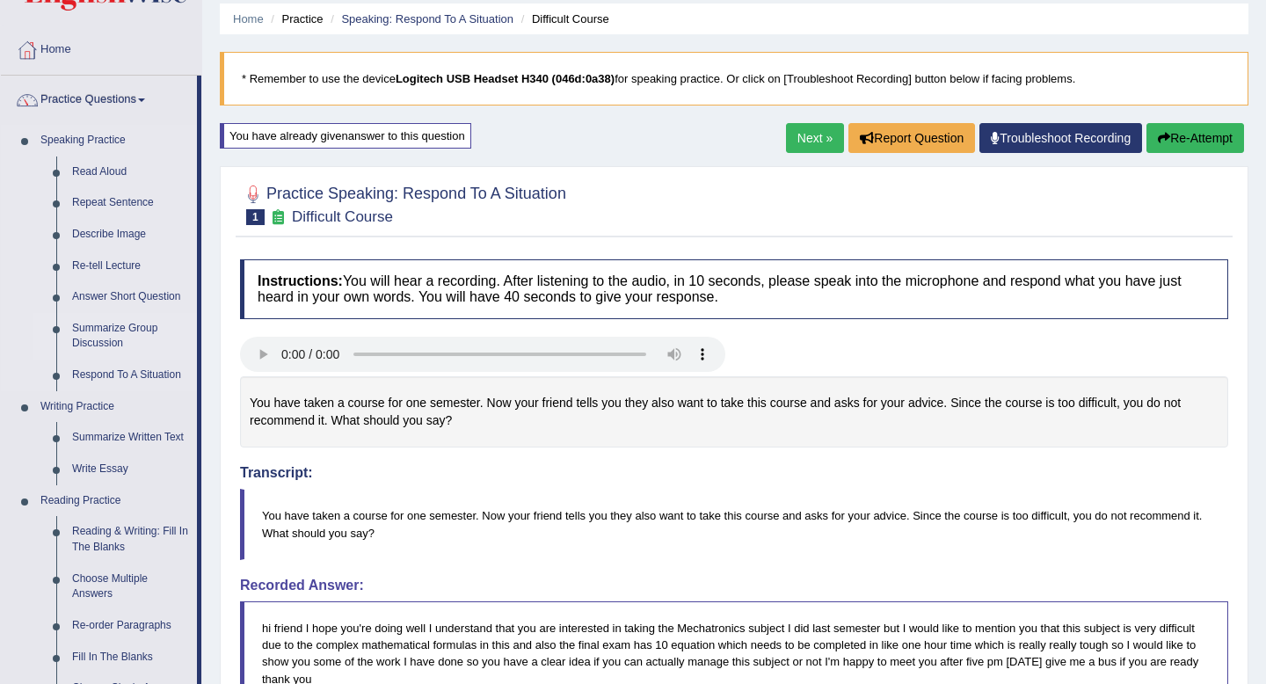
scroll to position [65, 0]
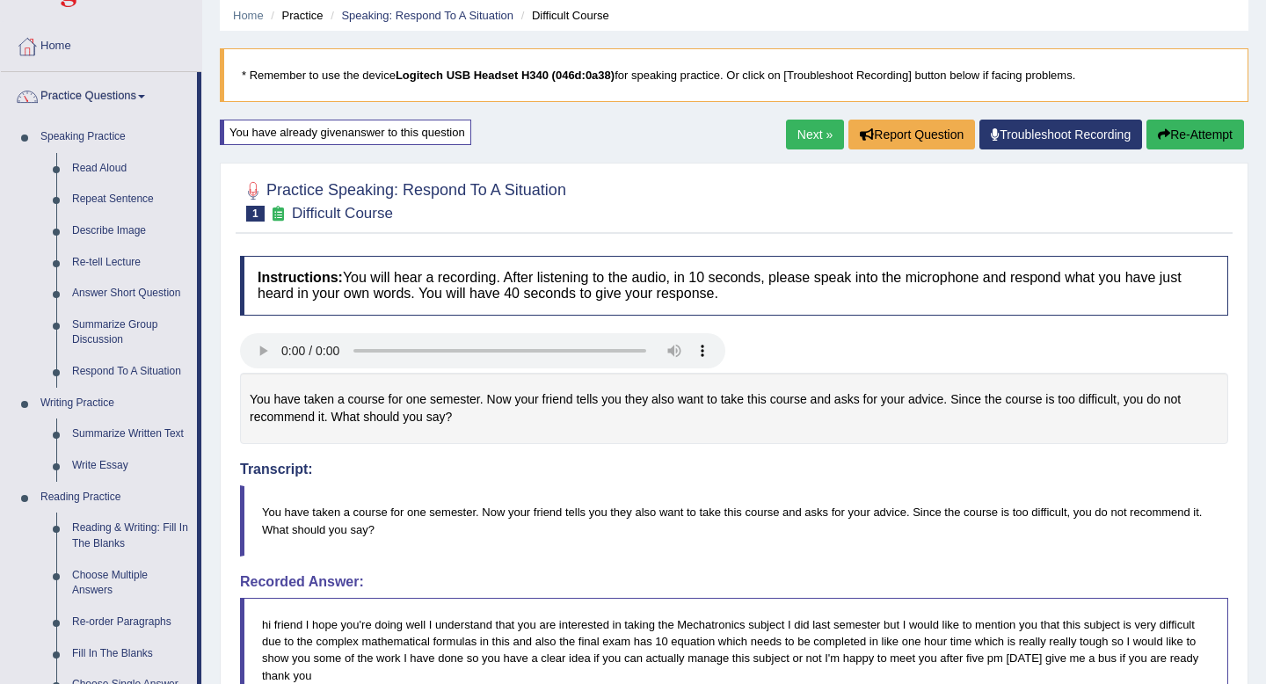
click at [797, 135] on link "Next »" at bounding box center [815, 135] width 58 height 30
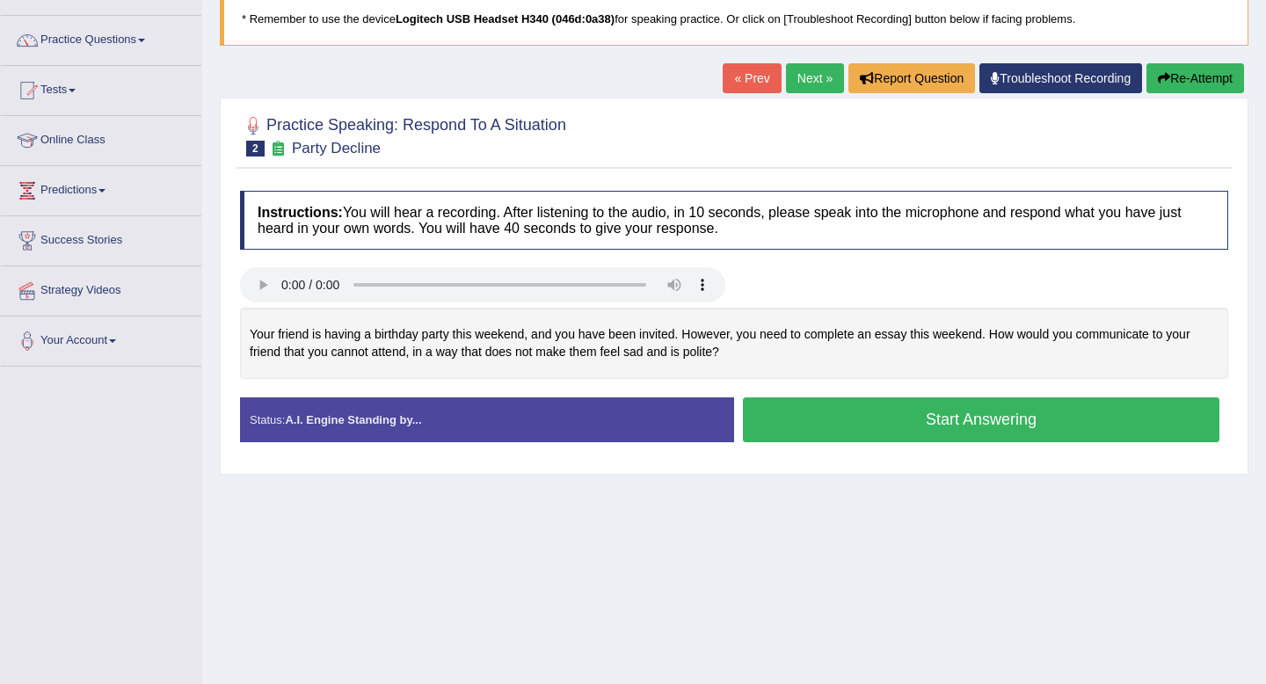
scroll to position [131, 0]
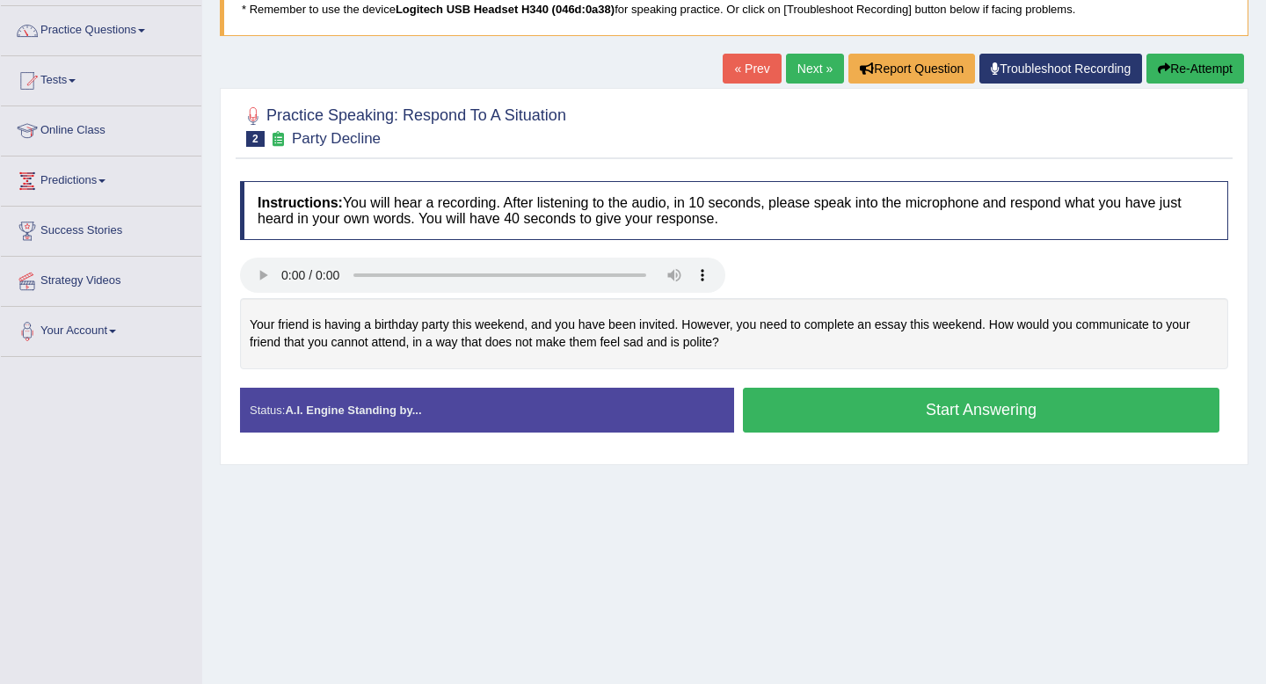
click at [894, 412] on button "Start Answering" at bounding box center [981, 410] width 477 height 45
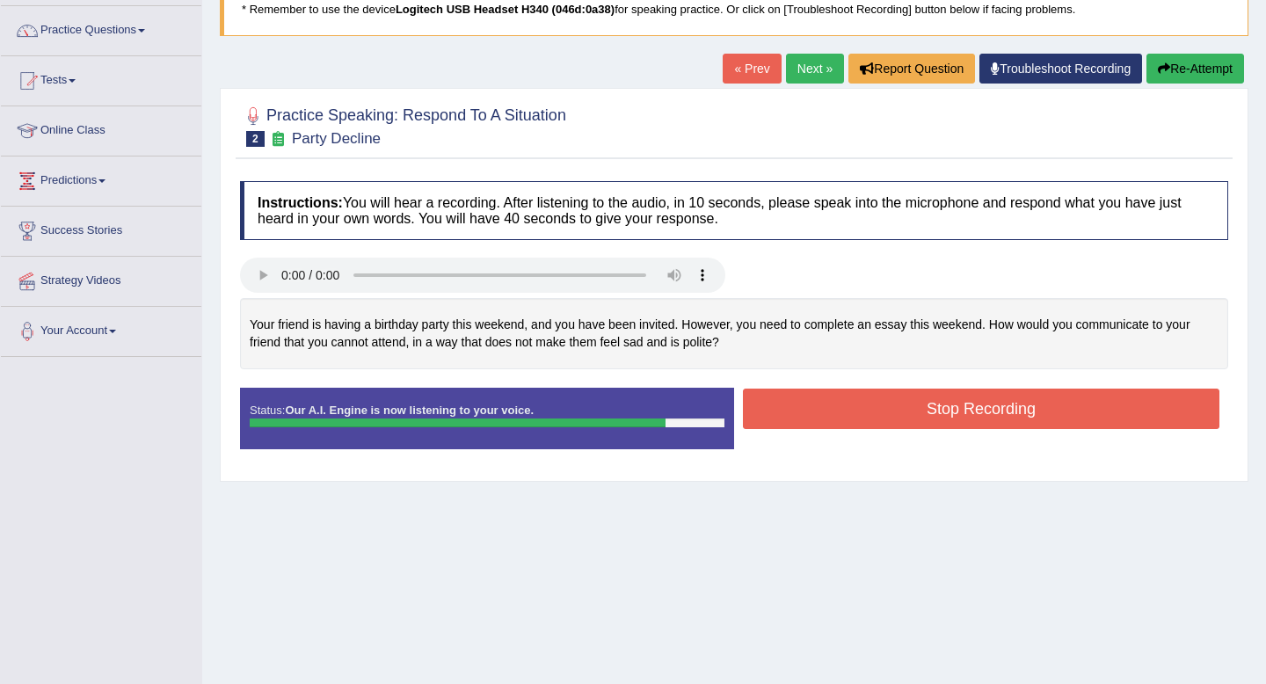
click at [957, 416] on button "Stop Recording" at bounding box center [981, 409] width 477 height 40
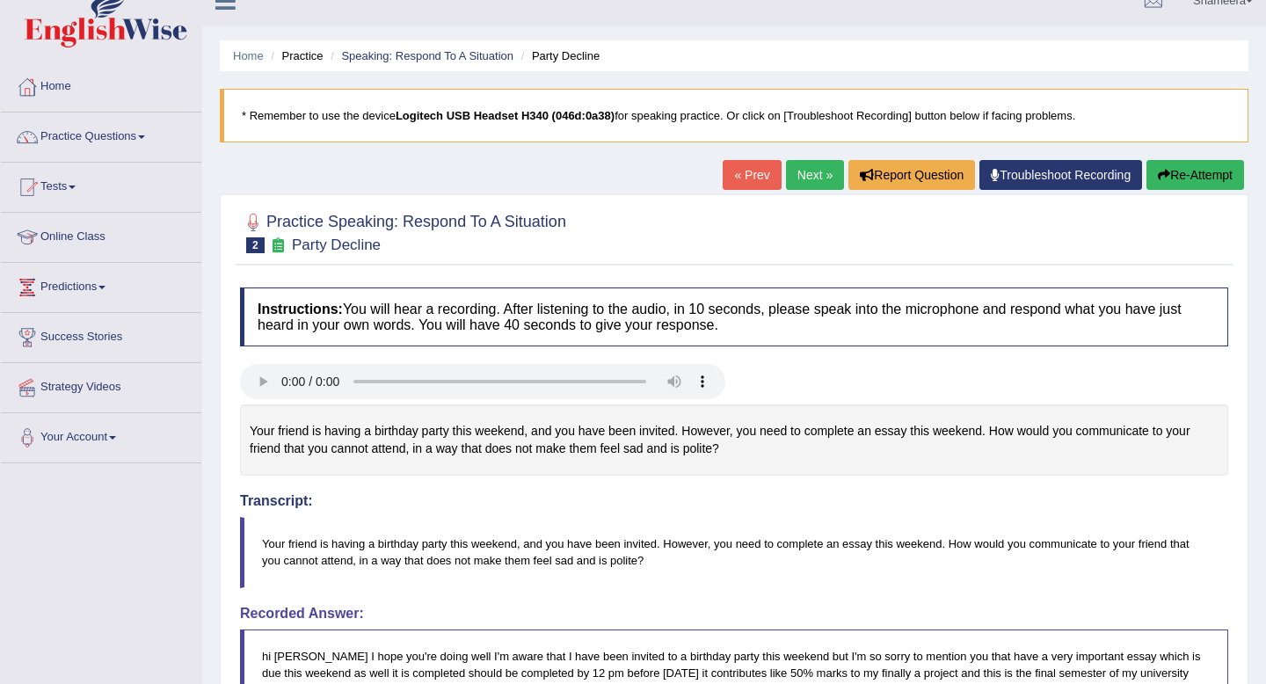
scroll to position [19, 0]
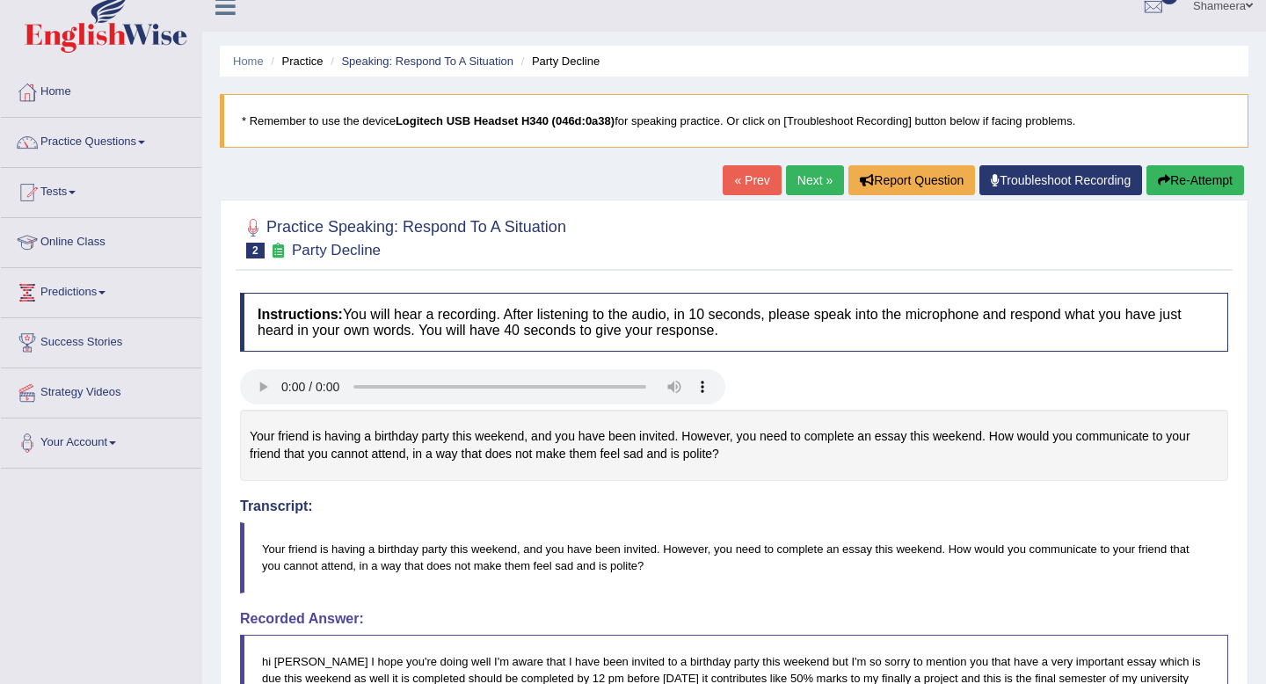
click at [811, 194] on link "Next »" at bounding box center [815, 180] width 58 height 30
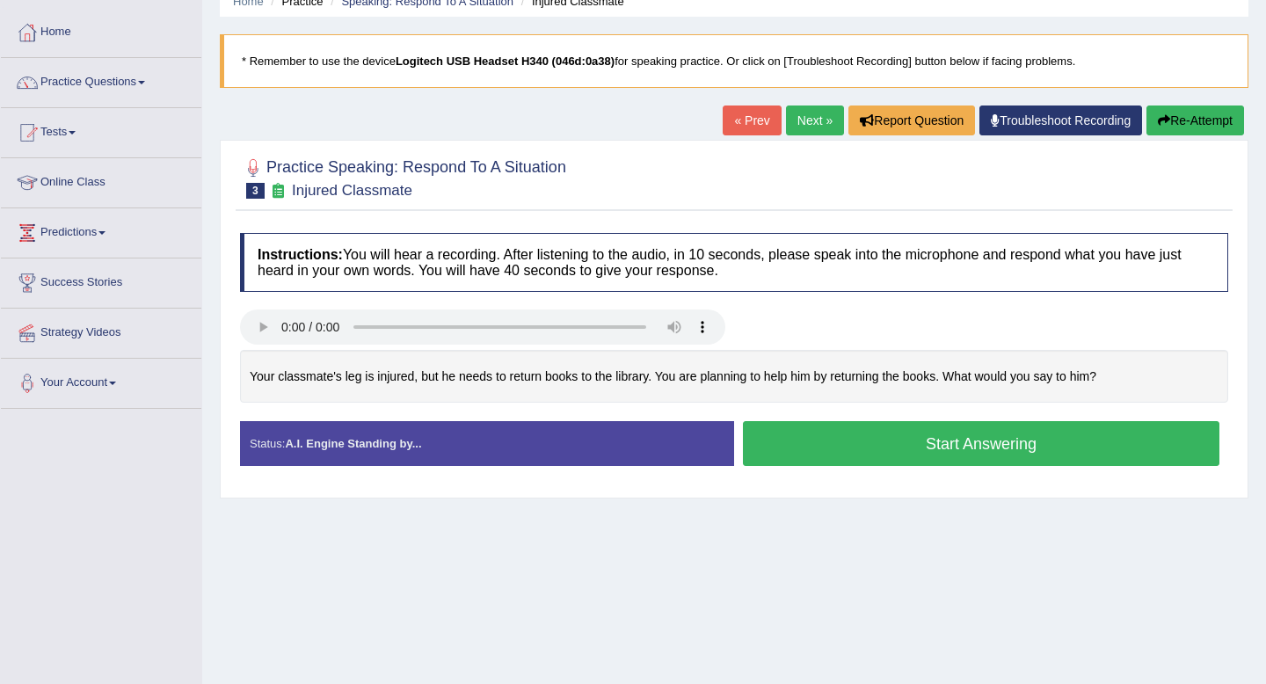
scroll to position [86, 0]
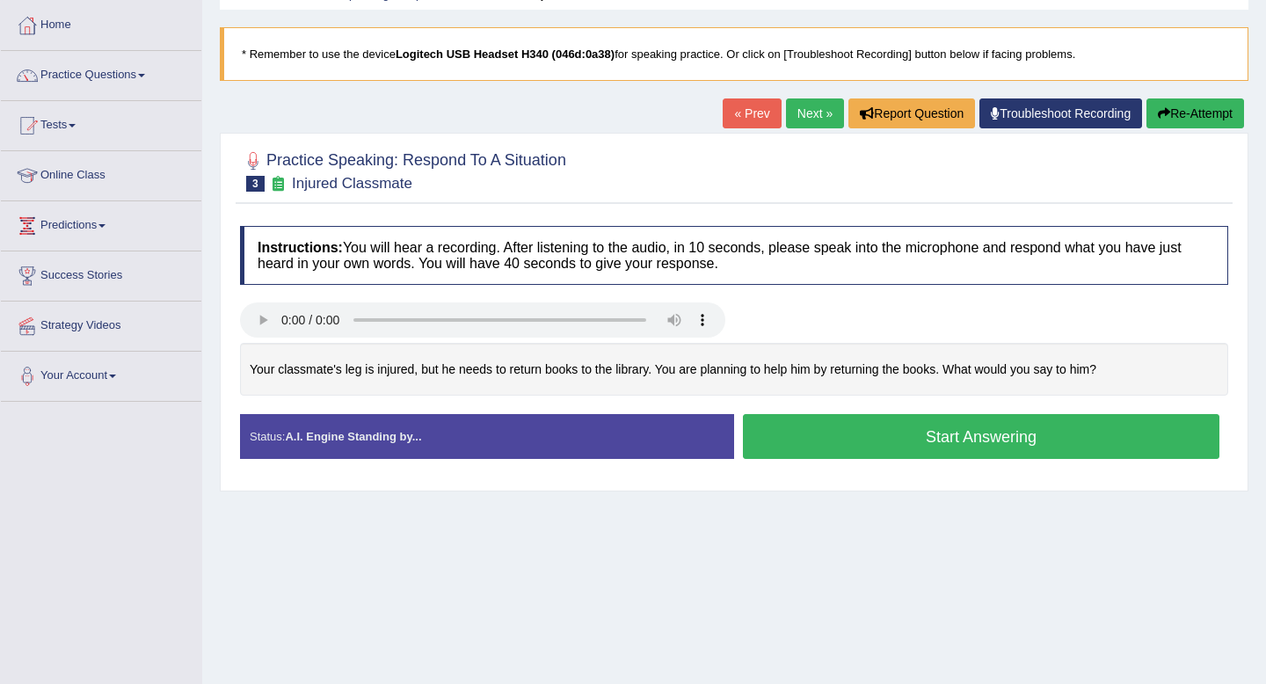
click at [952, 433] on button "Start Answering" at bounding box center [981, 436] width 477 height 45
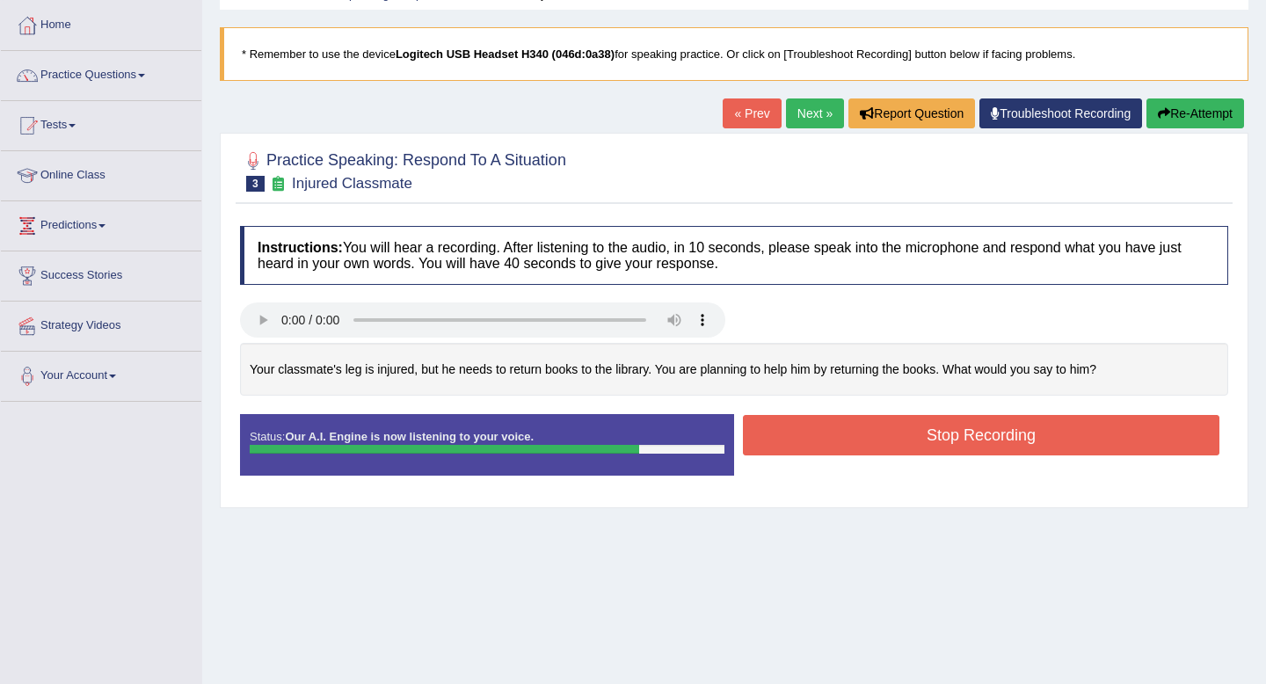
click at [985, 443] on button "Stop Recording" at bounding box center [981, 435] width 477 height 40
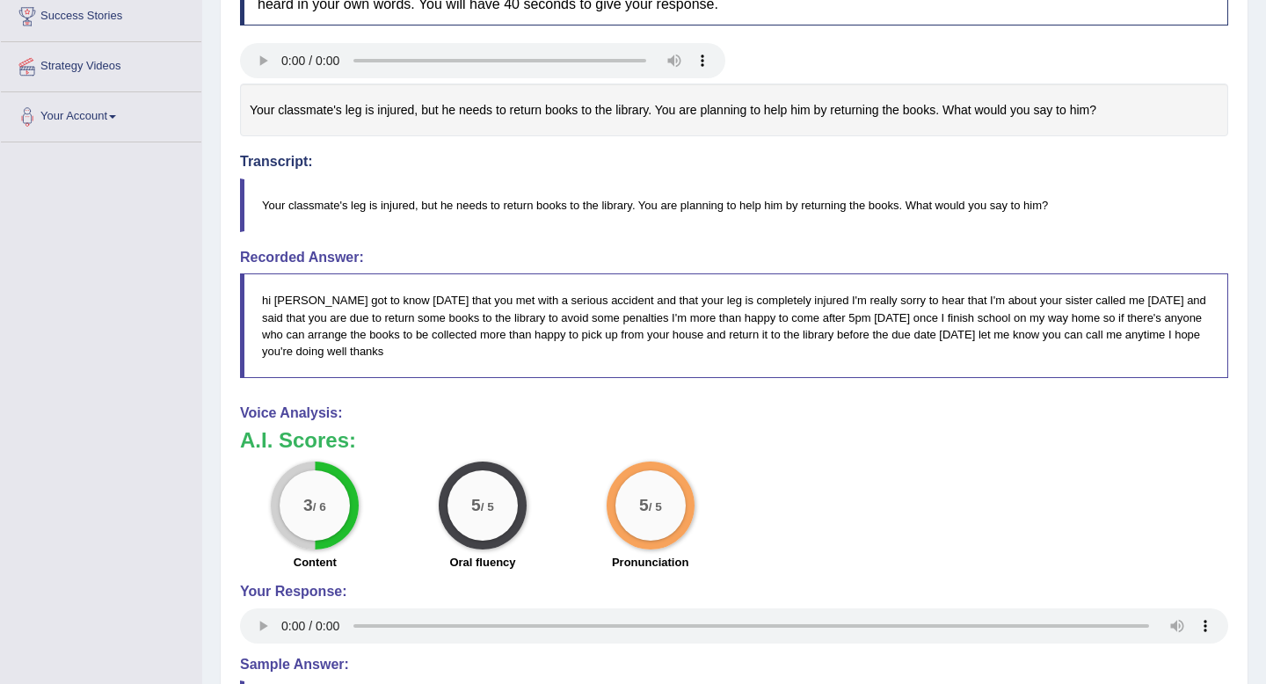
scroll to position [0, 0]
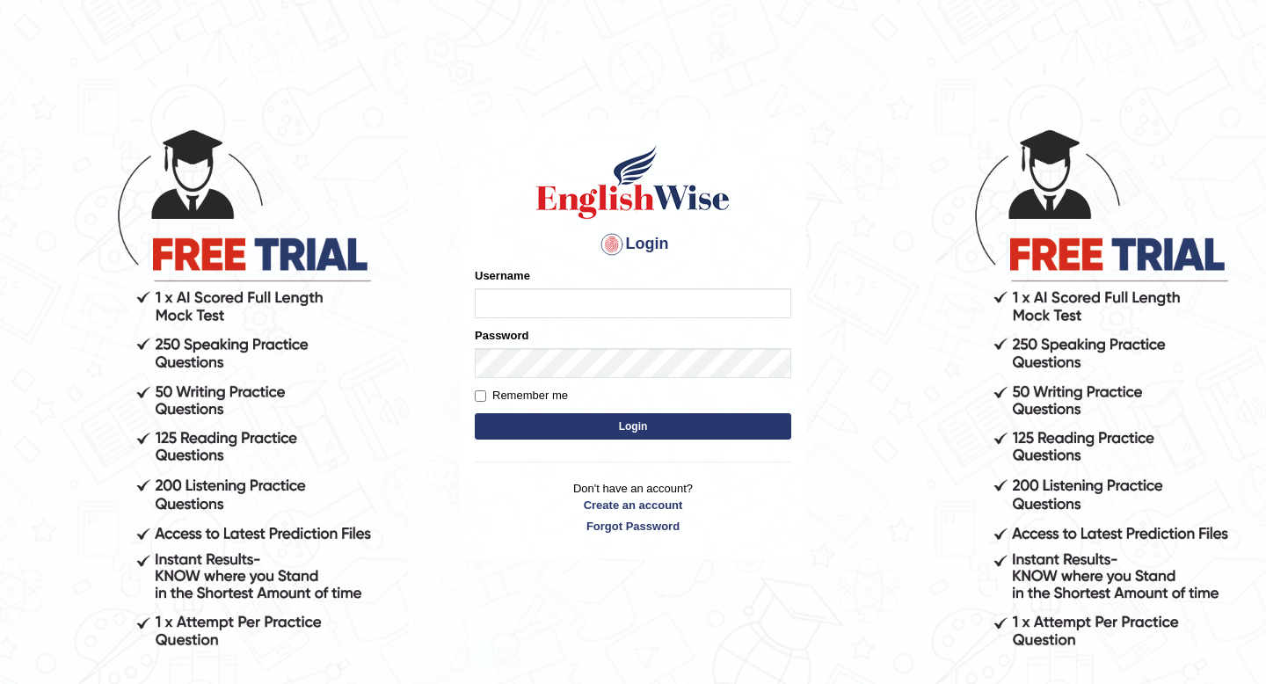
type input "Spmedi"
click at [693, 427] on button "Login" at bounding box center [633, 426] width 317 height 26
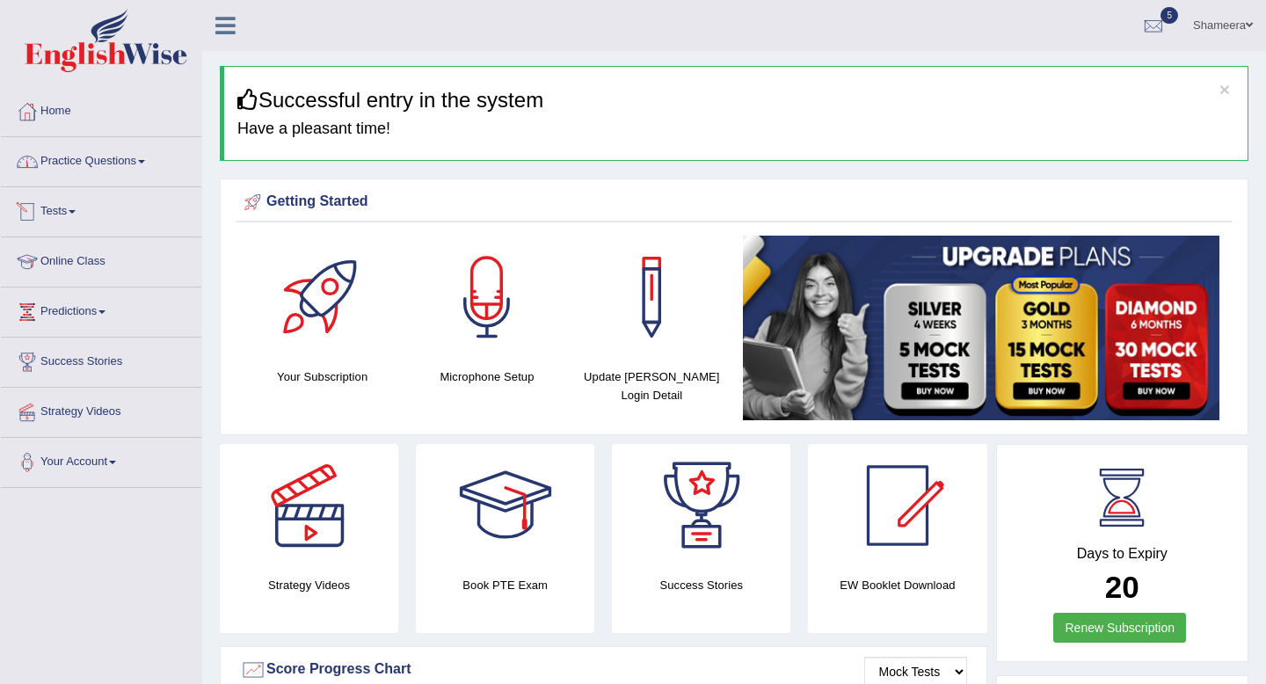
click at [140, 162] on link "Practice Questions" at bounding box center [101, 159] width 200 height 44
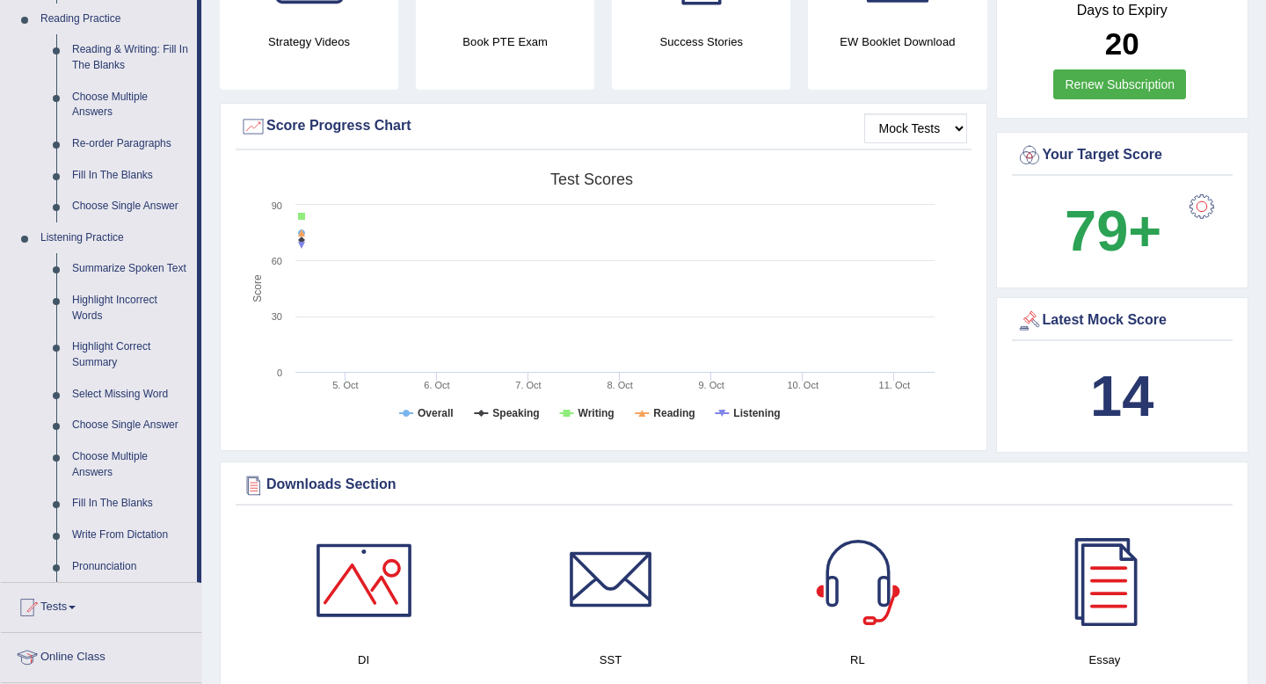
scroll to position [546, 0]
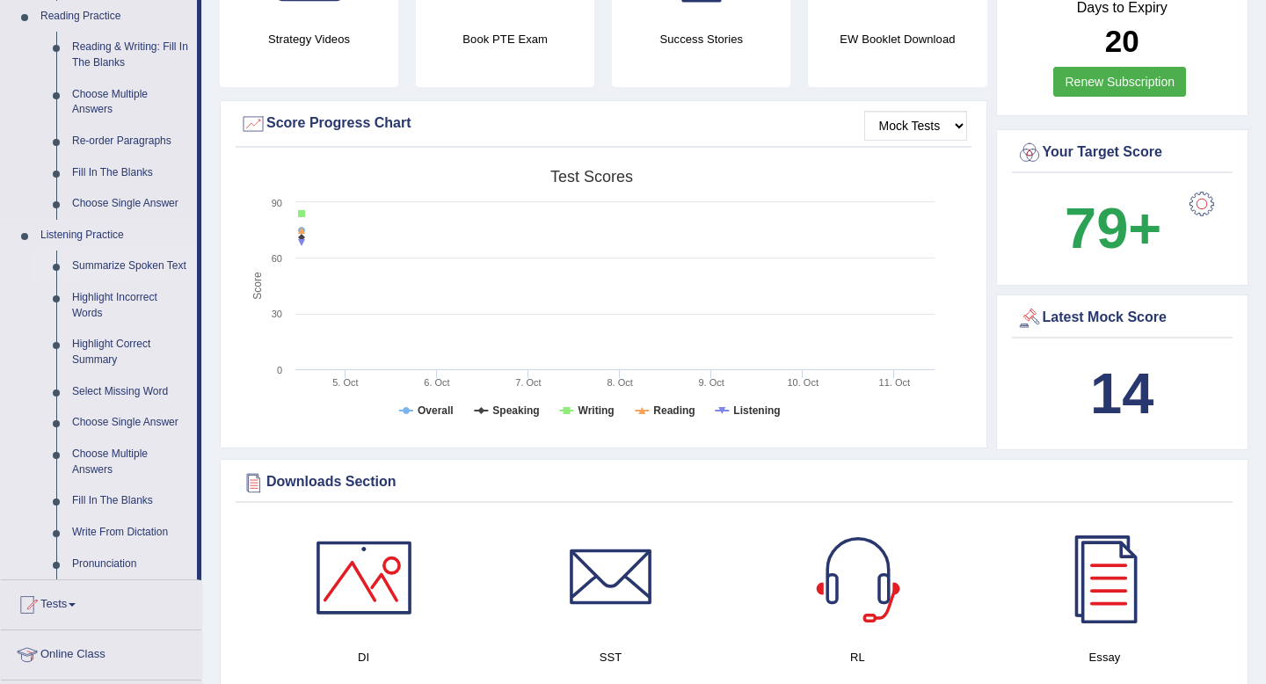
click at [136, 266] on link "Summarize Spoken Text" at bounding box center [130, 267] width 133 height 32
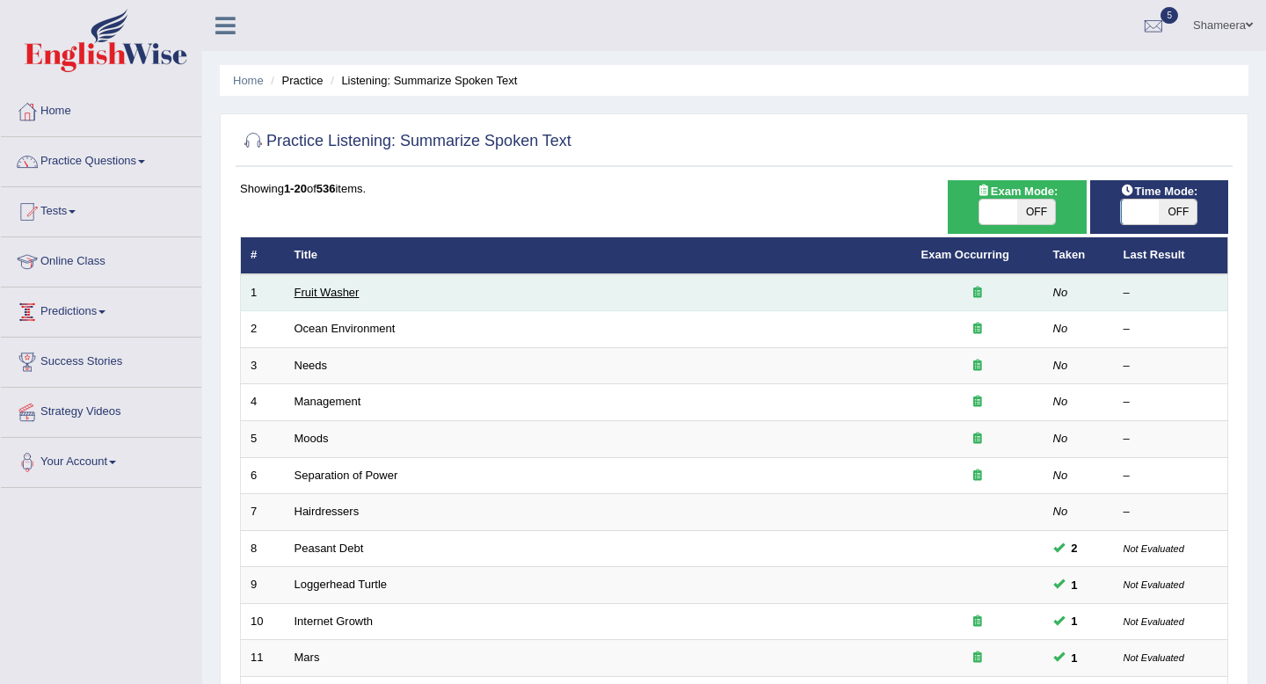
click at [297, 294] on link "Fruit Washer" at bounding box center [327, 292] width 65 height 13
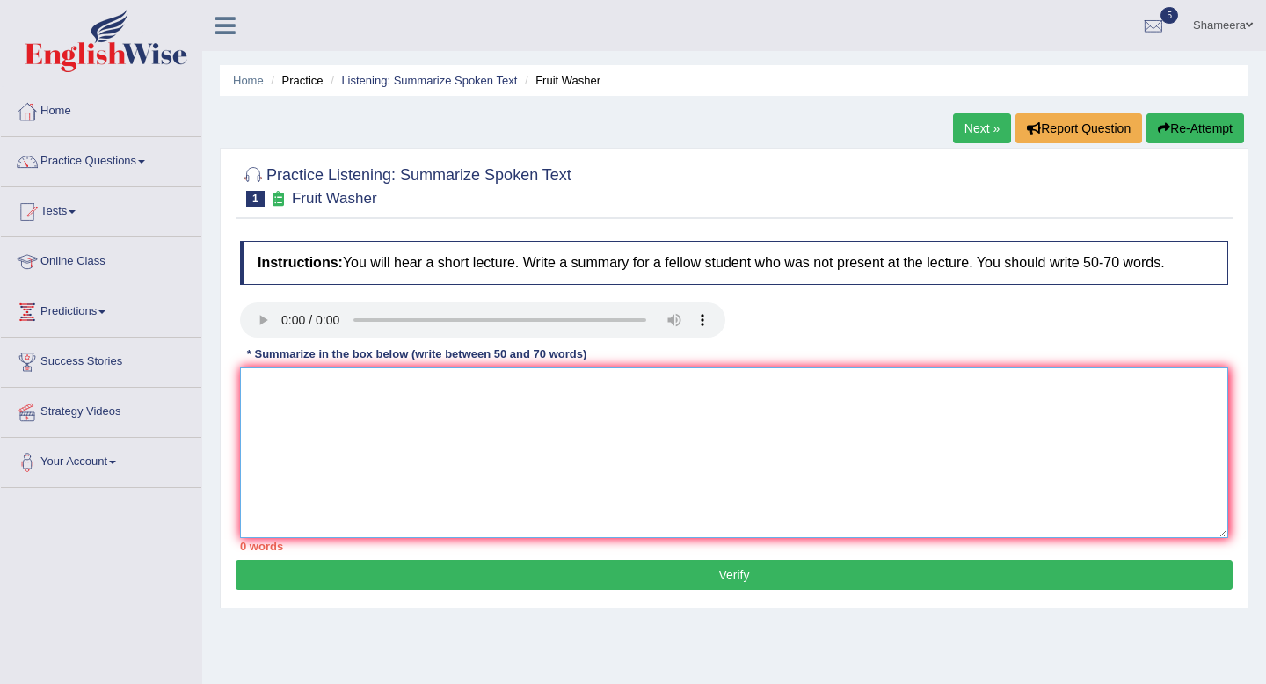
click at [316, 412] on textarea at bounding box center [734, 453] width 988 height 171
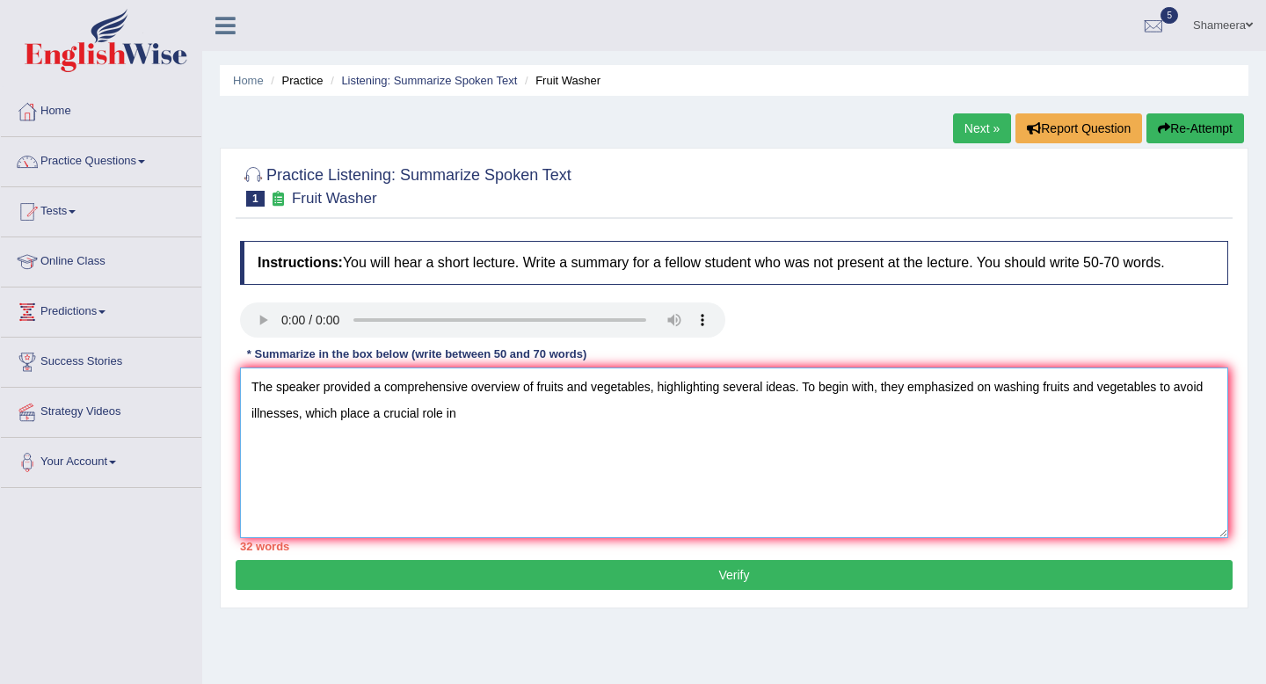
drag, startPoint x: 1167, startPoint y: 392, endPoint x: 296, endPoint y: 411, distance: 870.6
click at [296, 411] on textarea "The speaker provided a comprehensive overview of fruits and vegetables, highlig…" at bounding box center [734, 453] width 988 height 171
click at [506, 421] on textarea "The speaker provided a comprehensive overview of fruits and vegetables, highlig…" at bounding box center [734, 453] width 988 height 171
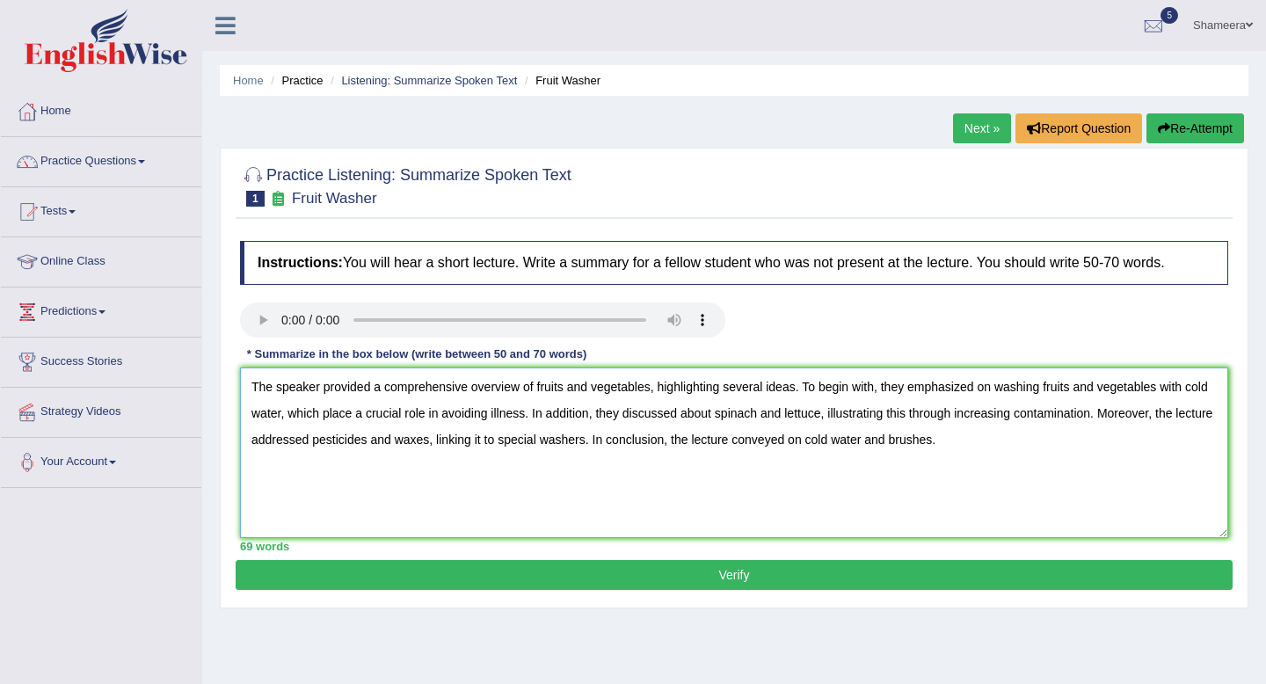
scroll to position [11, 0]
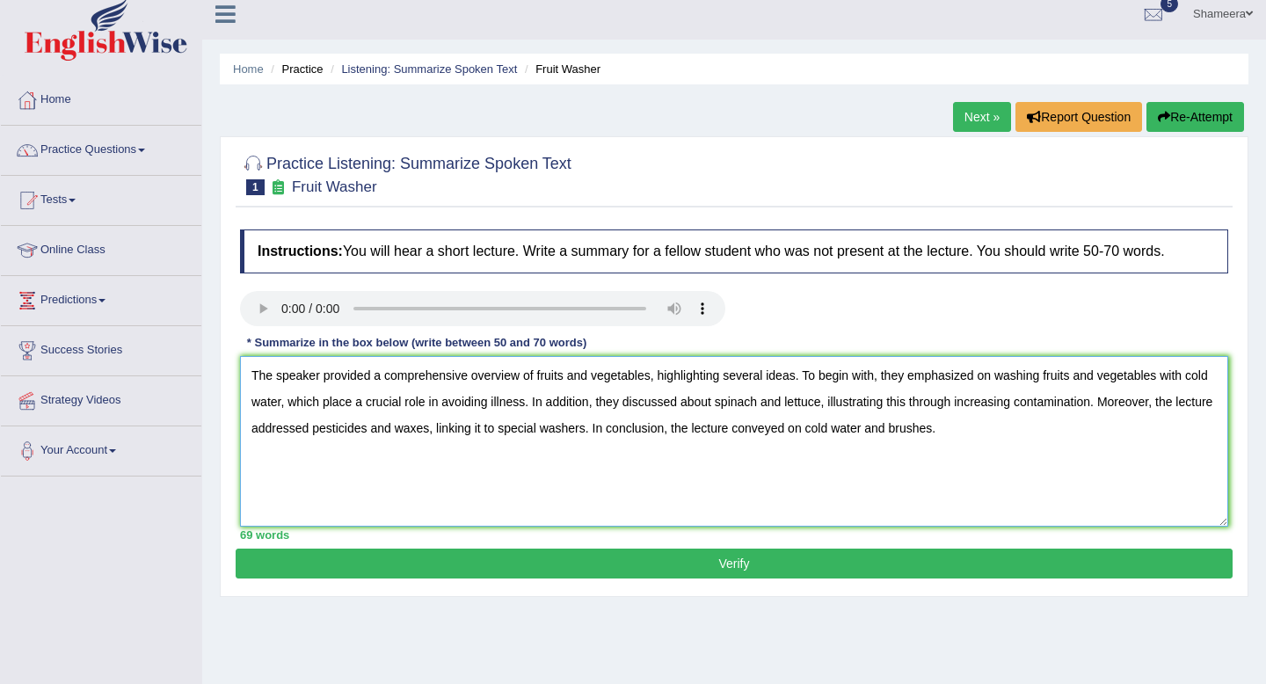
drag, startPoint x: 1166, startPoint y: 378, endPoint x: 1048, endPoint y: 383, distance: 117.9
click at [1048, 383] on textarea "The speaker provided a comprehensive overview of fruits and vegetables, highlig…" at bounding box center [734, 441] width 988 height 171
type textarea "The speaker provided a comprehensive overview of fruits and vegetables, highlig…"
click at [881, 570] on button "Verify" at bounding box center [734, 564] width 997 height 30
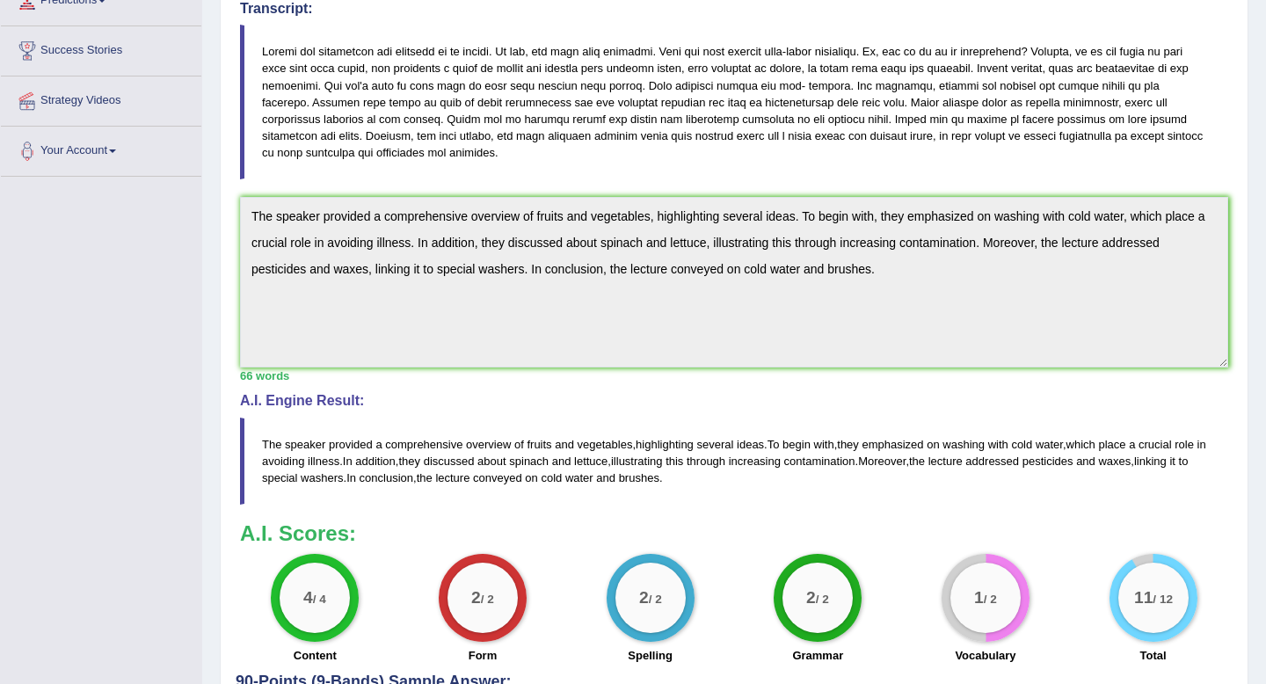
scroll to position [0, 0]
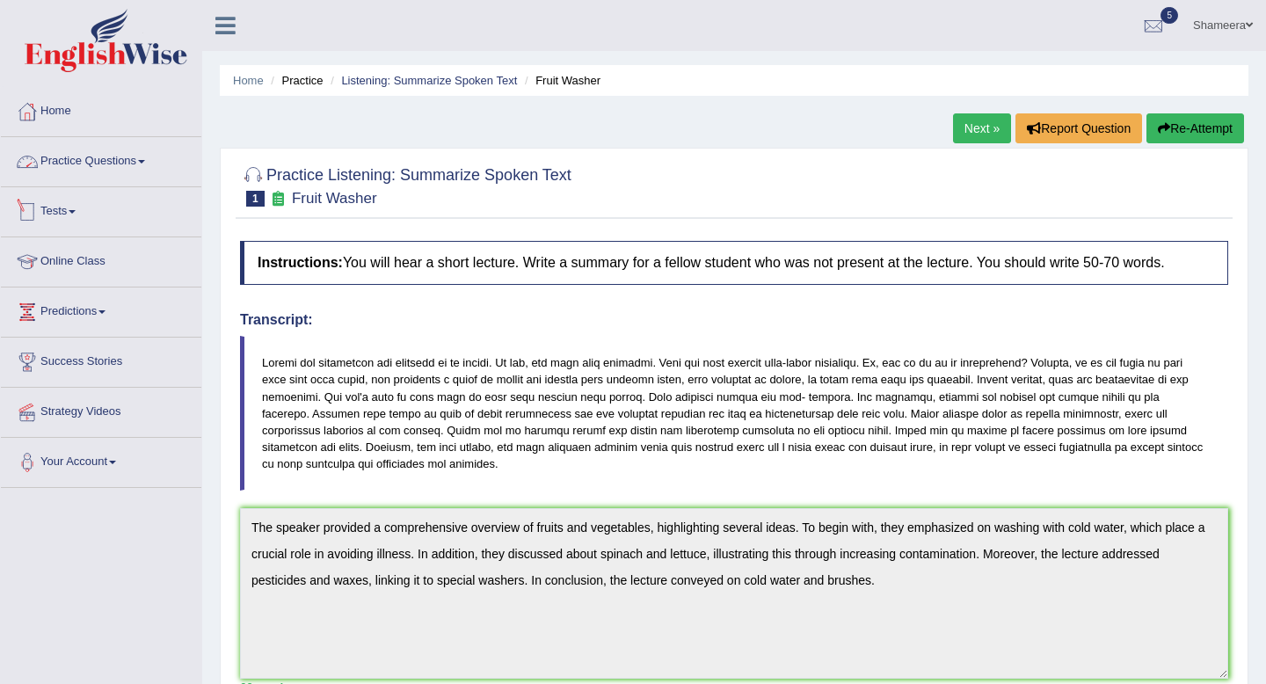
click at [134, 157] on link "Practice Questions" at bounding box center [101, 159] width 200 height 44
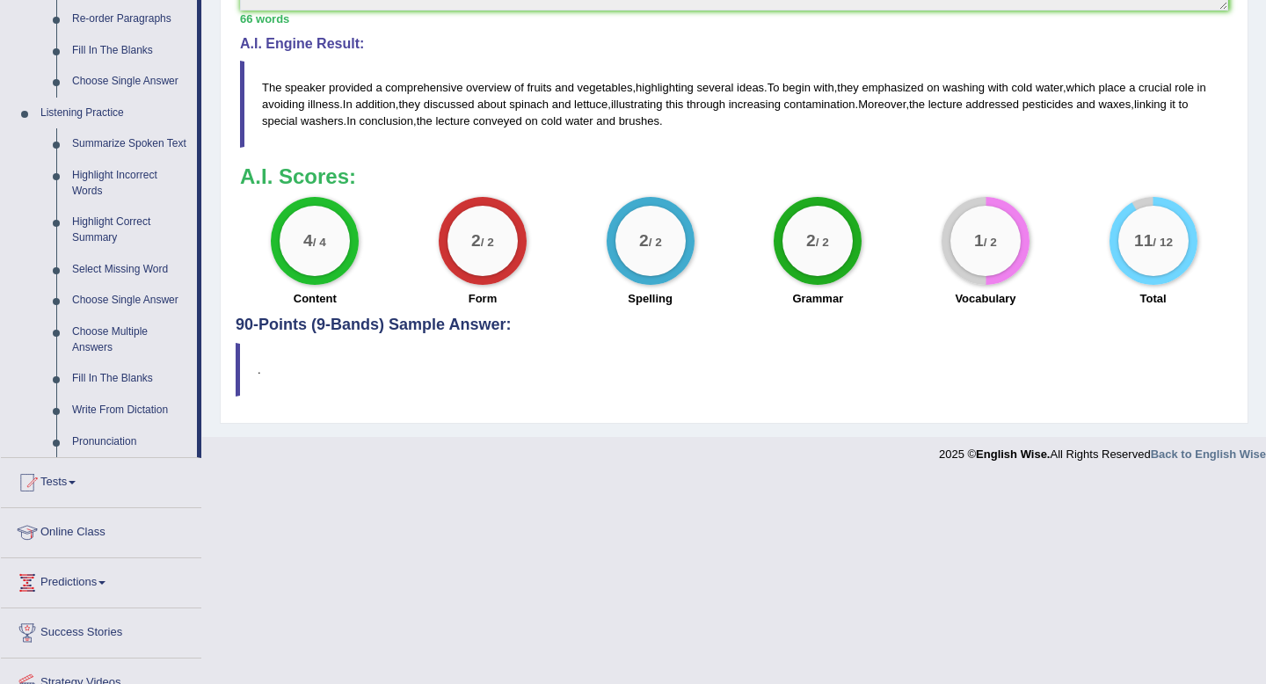
scroll to position [662, 0]
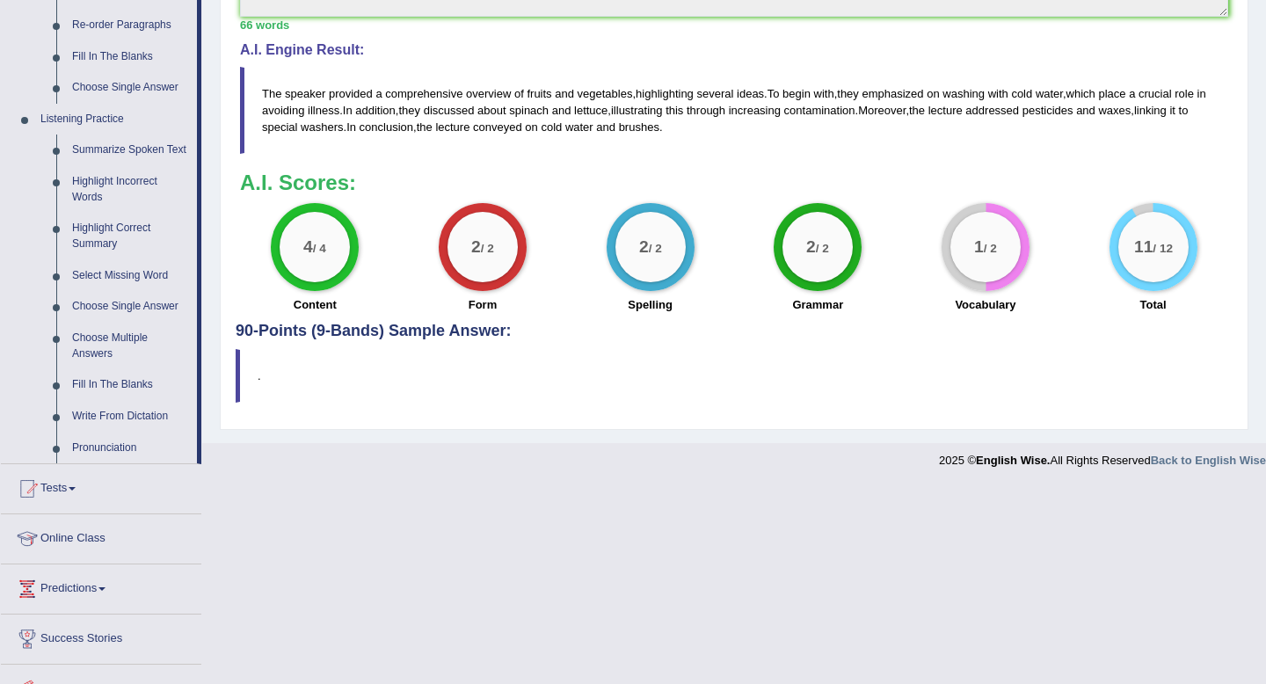
click at [1132, 182] on h3 "A.I. Scores:" at bounding box center [734, 182] width 988 height 23
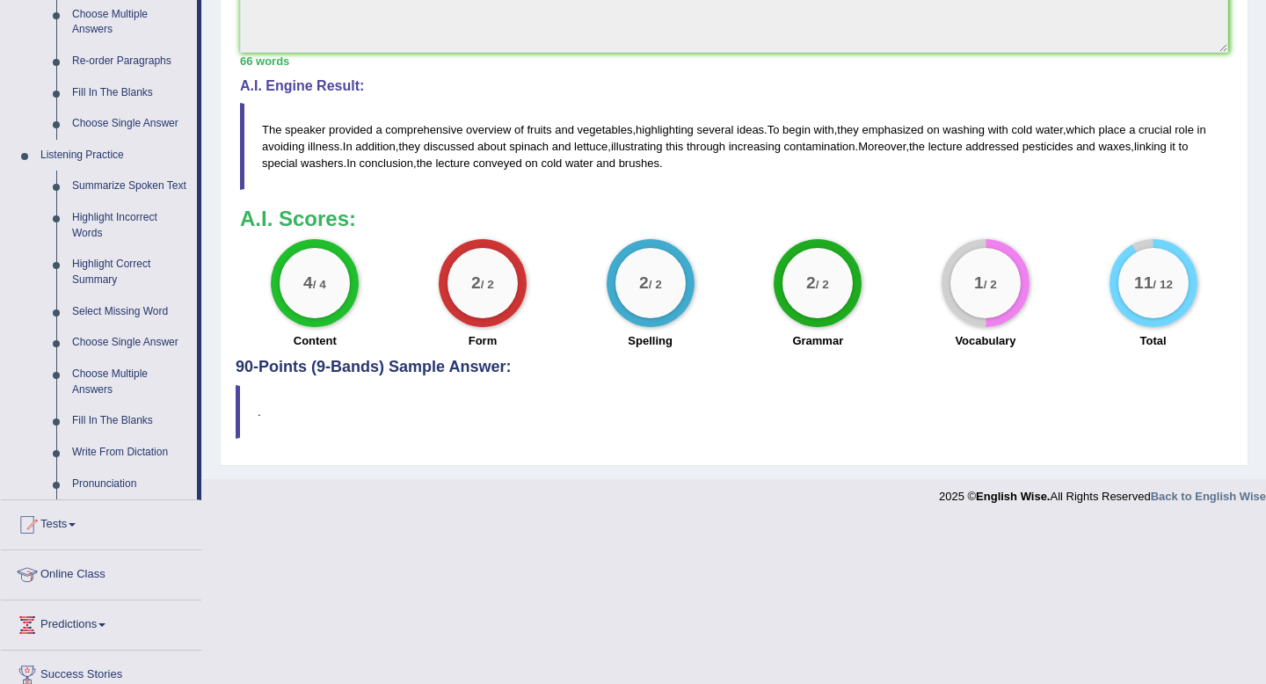
scroll to position [624, 0]
